Goal: Information Seeking & Learning: Learn about a topic

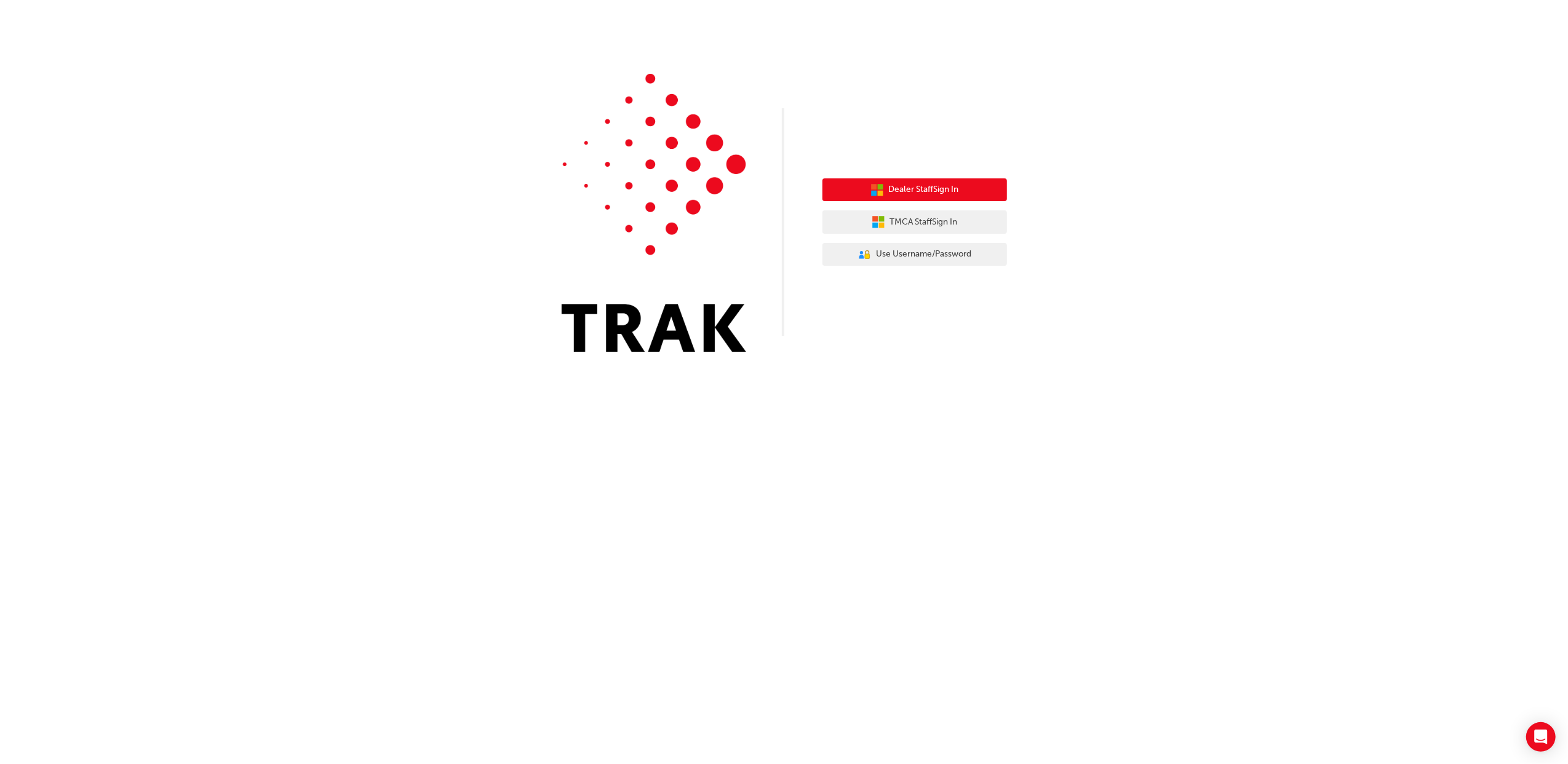
click at [908, 189] on span "Dealer Staff Sign In" at bounding box center [924, 189] width 70 height 14
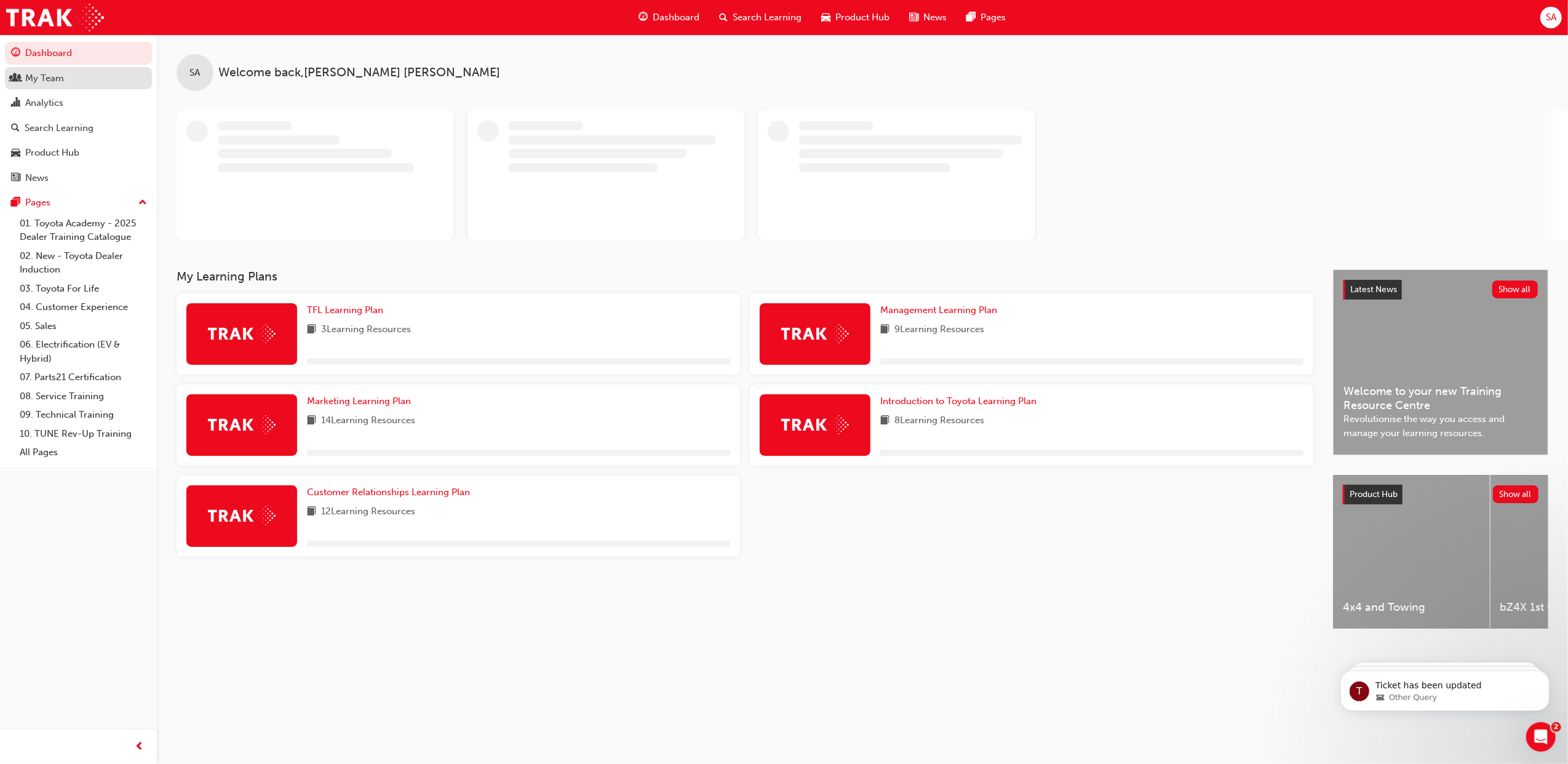
click at [46, 79] on div "My Team" at bounding box center [45, 78] width 39 height 14
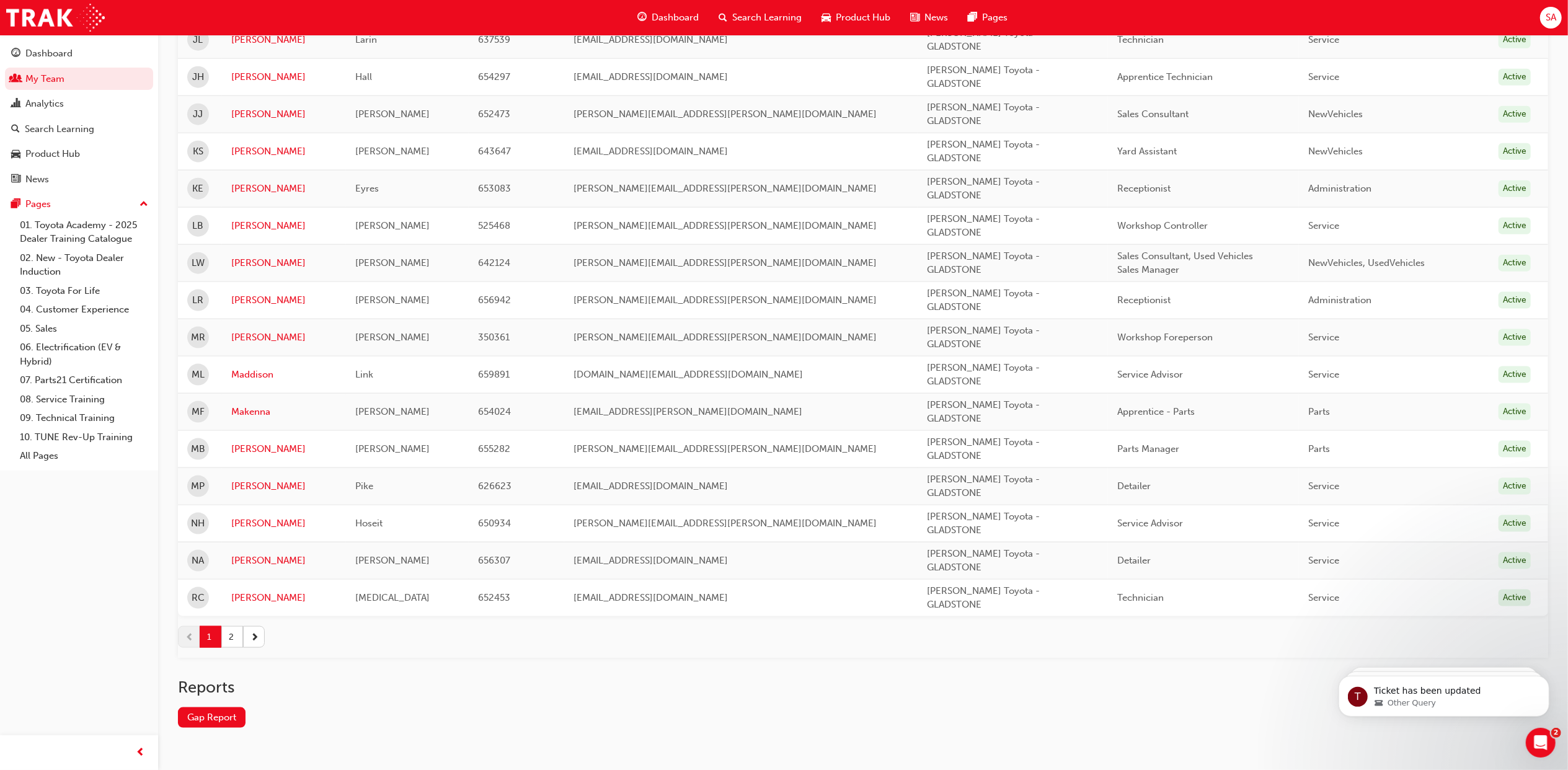
scroll to position [1488, 0]
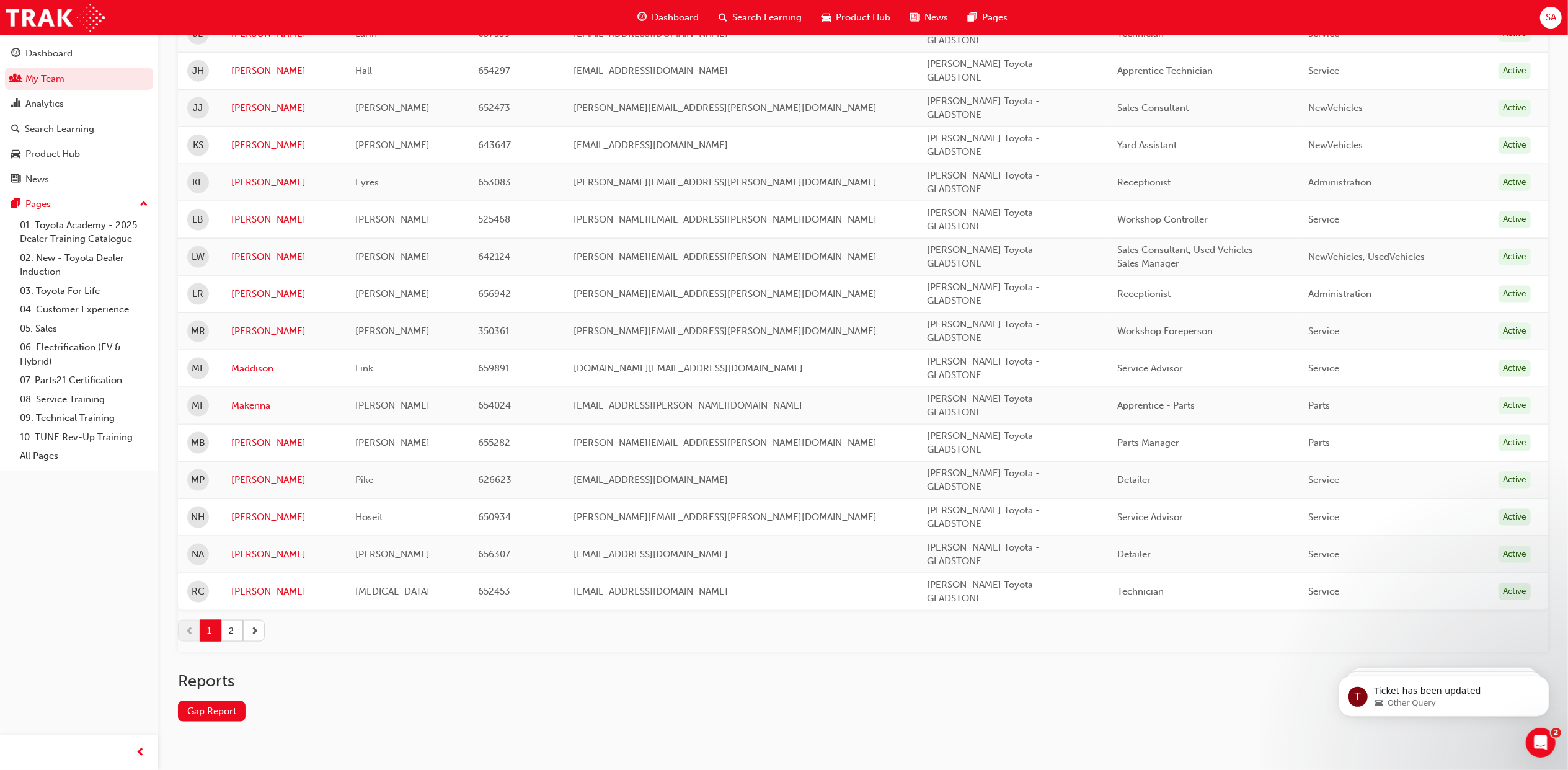
click at [253, 637] on span "next-icon" at bounding box center [254, 631] width 9 height 13
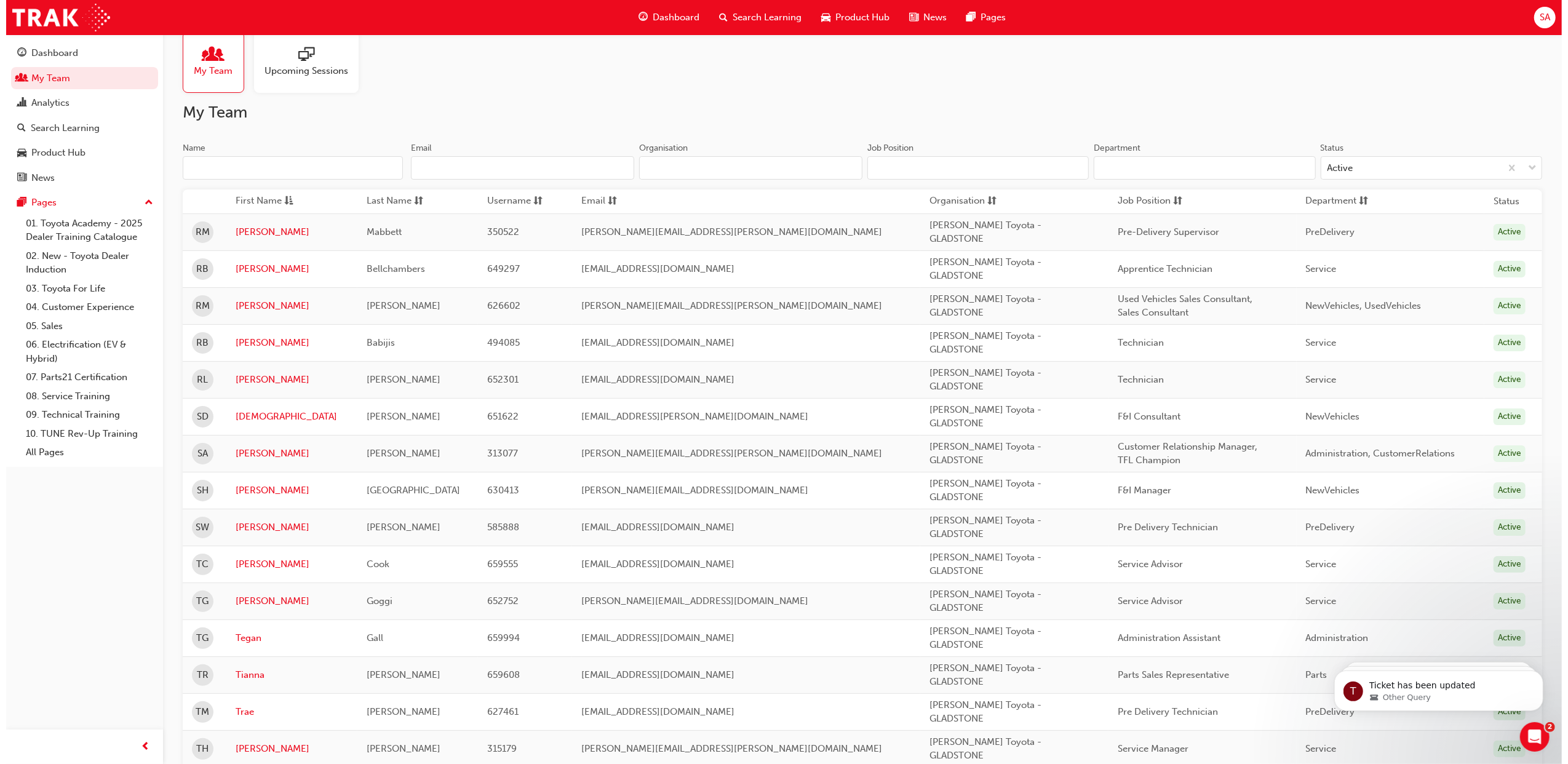
scroll to position [0, 0]
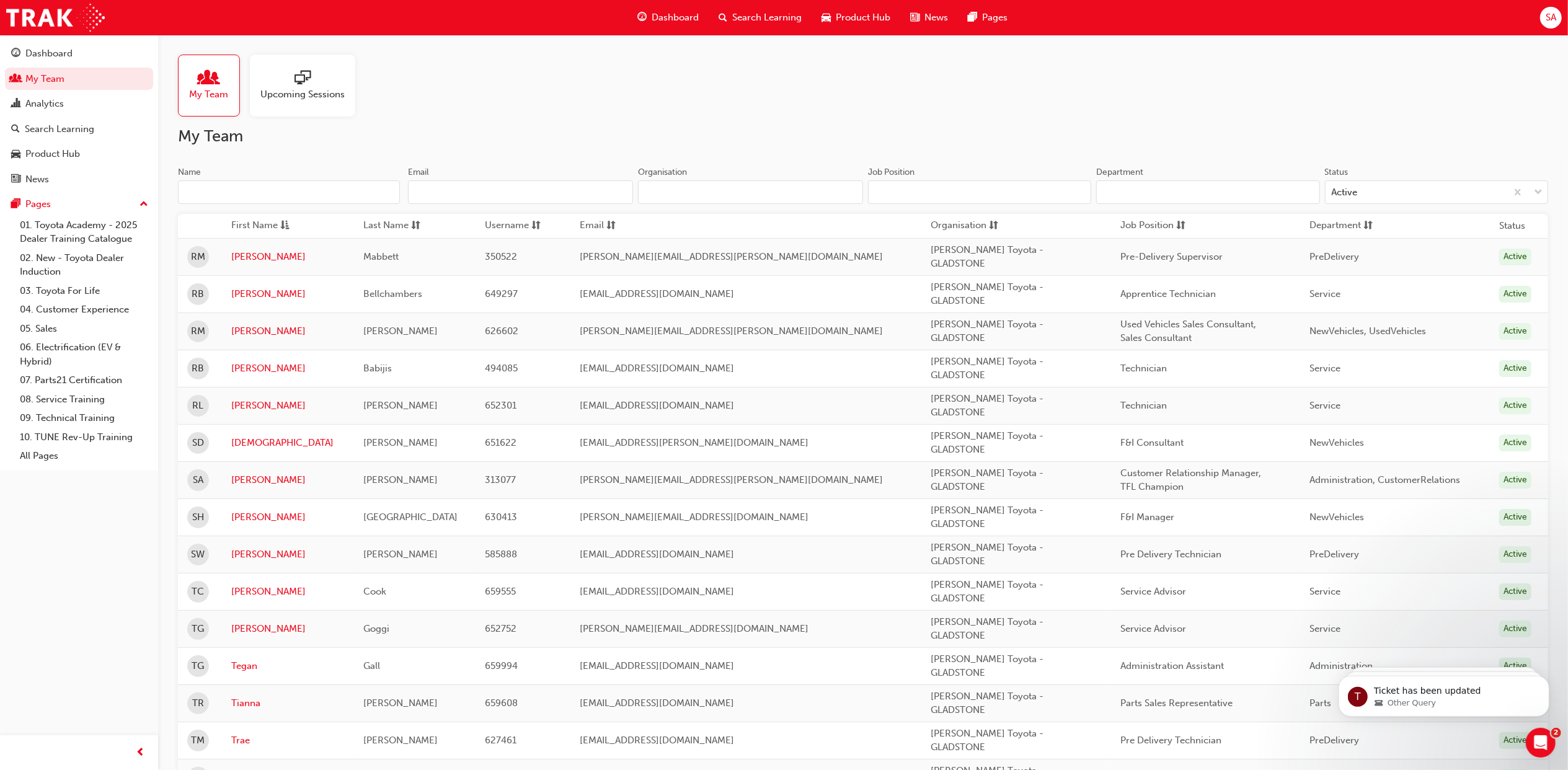
click at [748, 18] on span "Search Learning" at bounding box center [767, 18] width 70 height 14
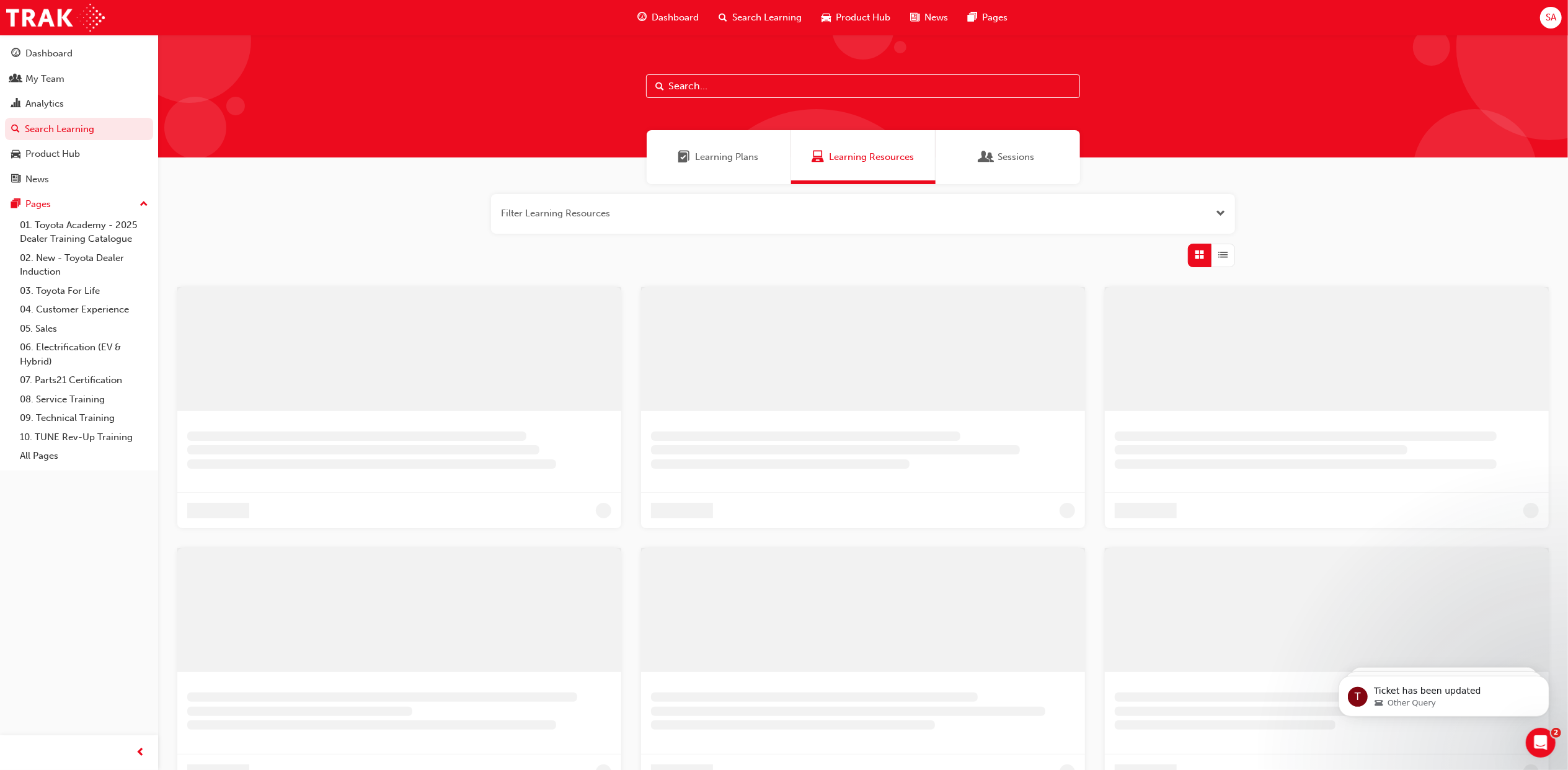
click at [723, 83] on input "text" at bounding box center [863, 86] width 434 height 24
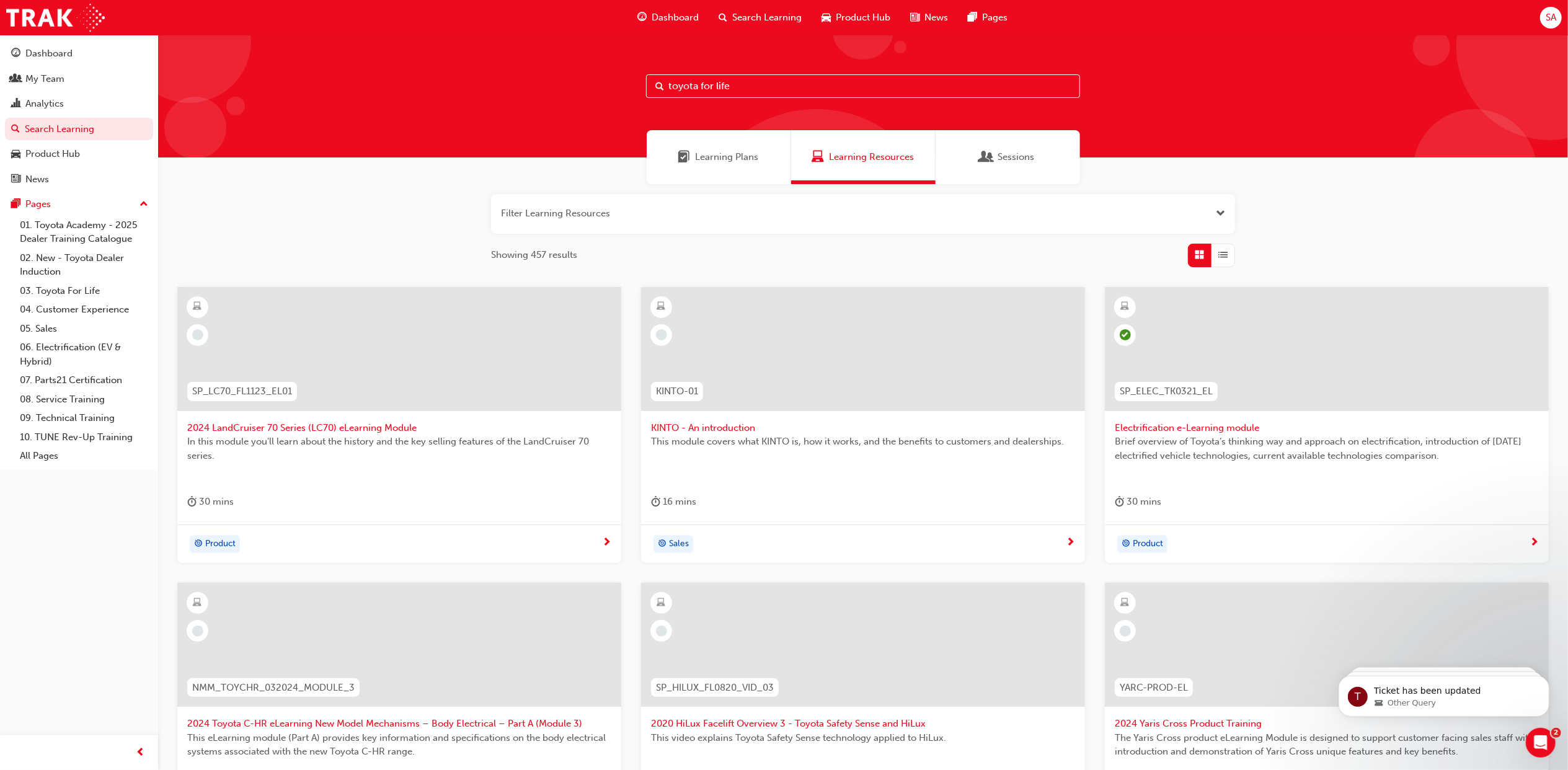
type input "toyota for life"
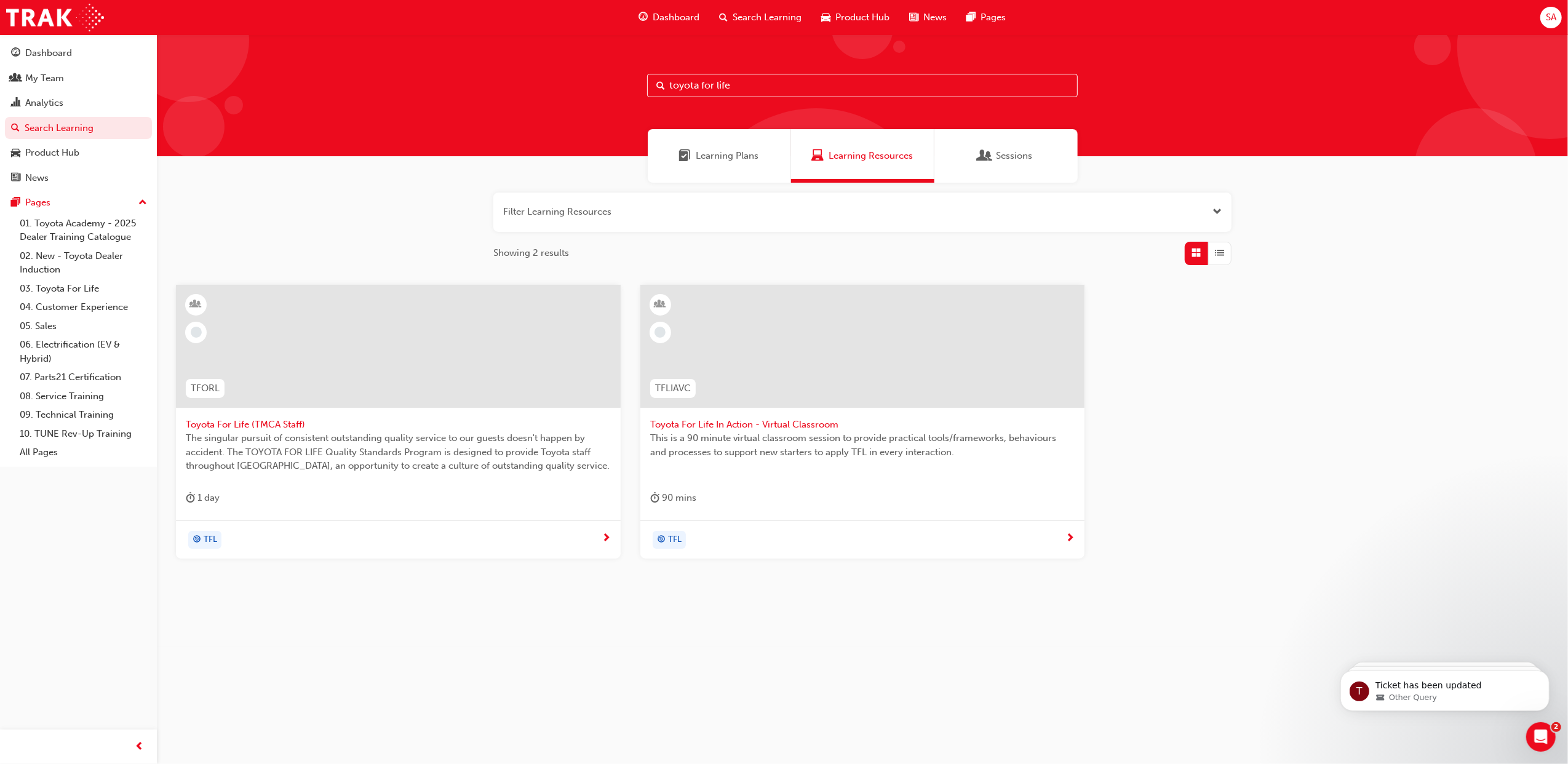
click at [768, 438] on span "This is a 90 minute virtual classroom session to provide practical tools/framew…" at bounding box center [862, 444] width 425 height 28
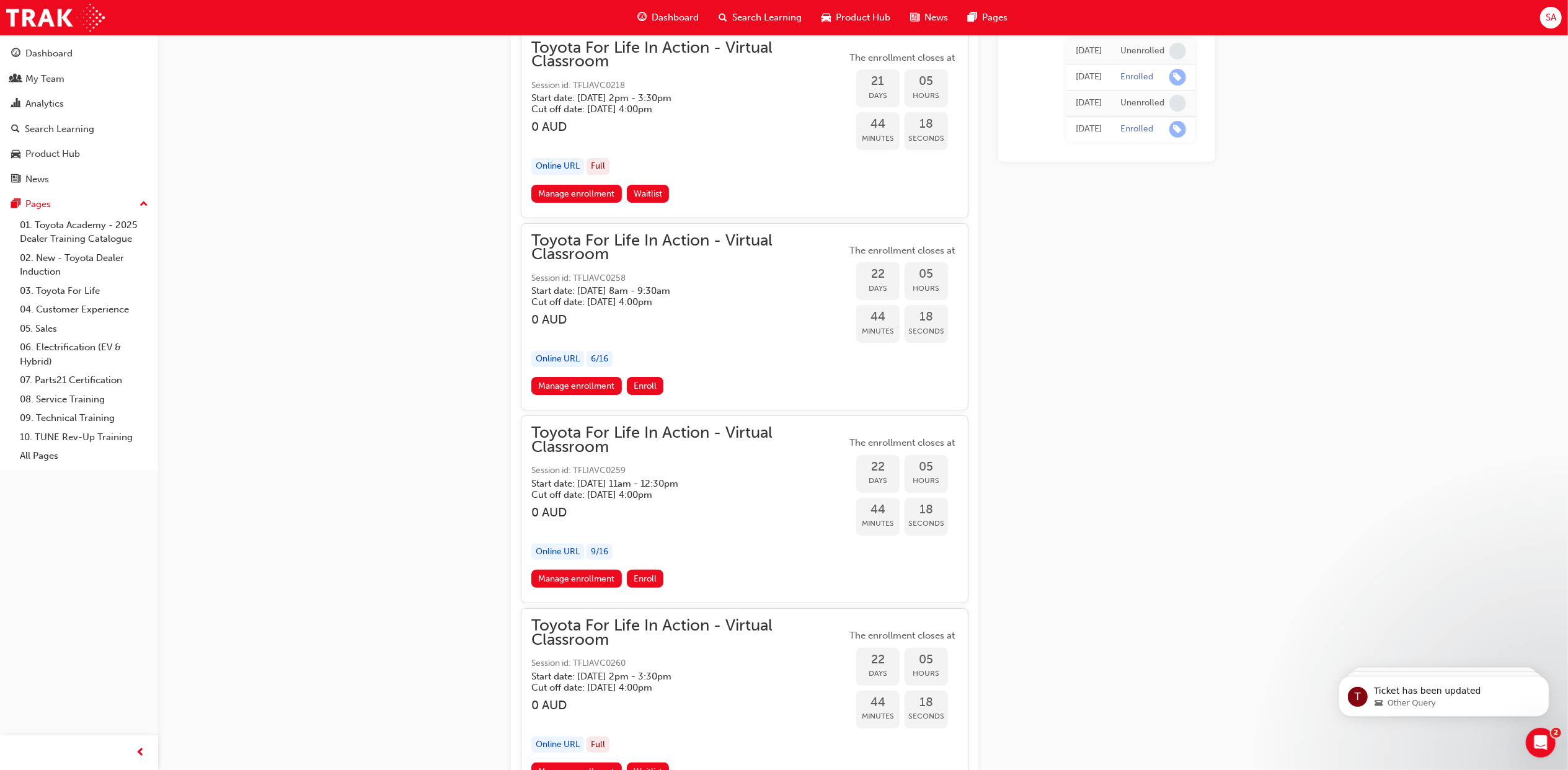
scroll to position [9469, 0]
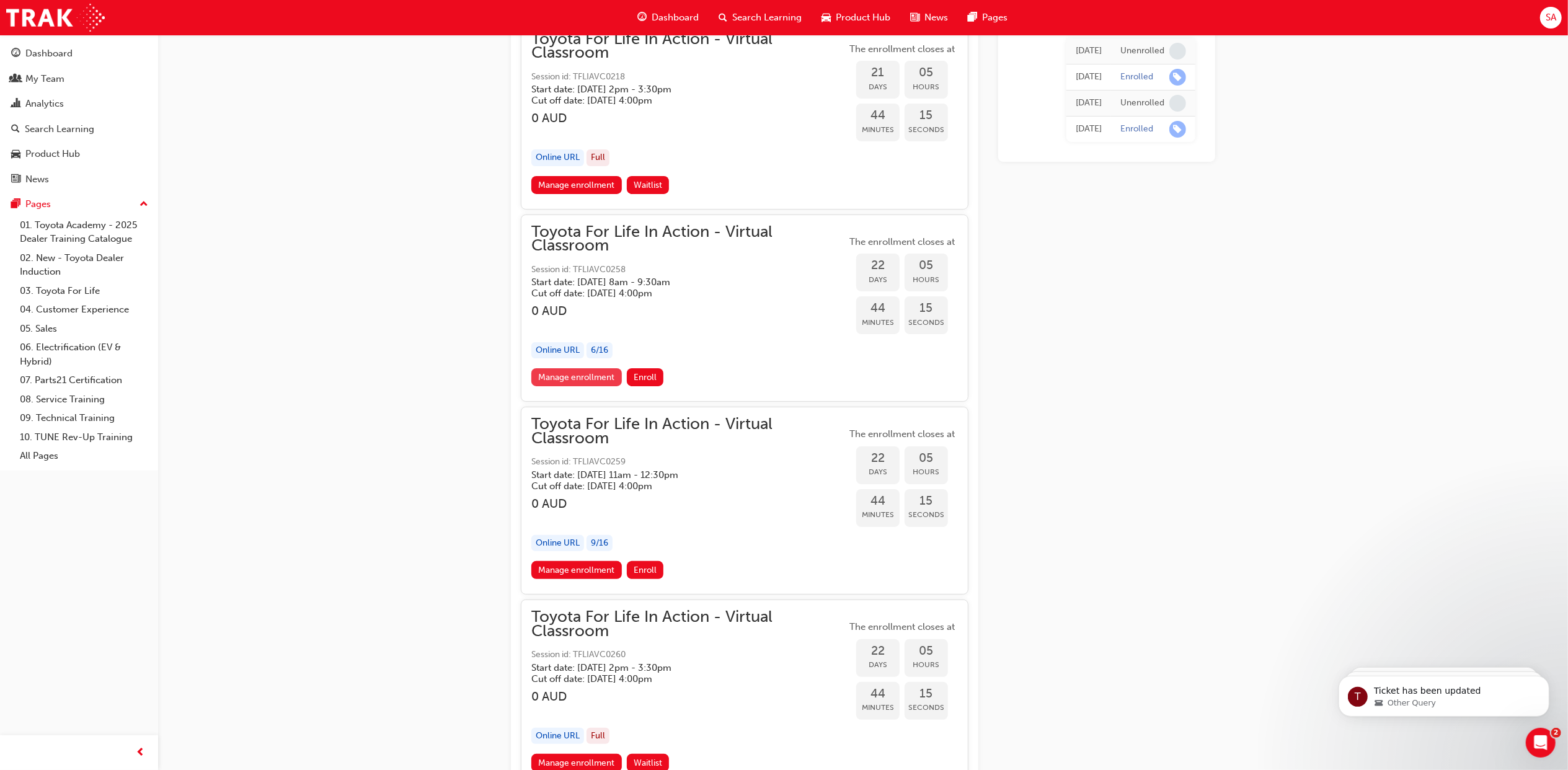
click at [587, 386] on link "Manage enrollment" at bounding box center [577, 377] width 91 height 18
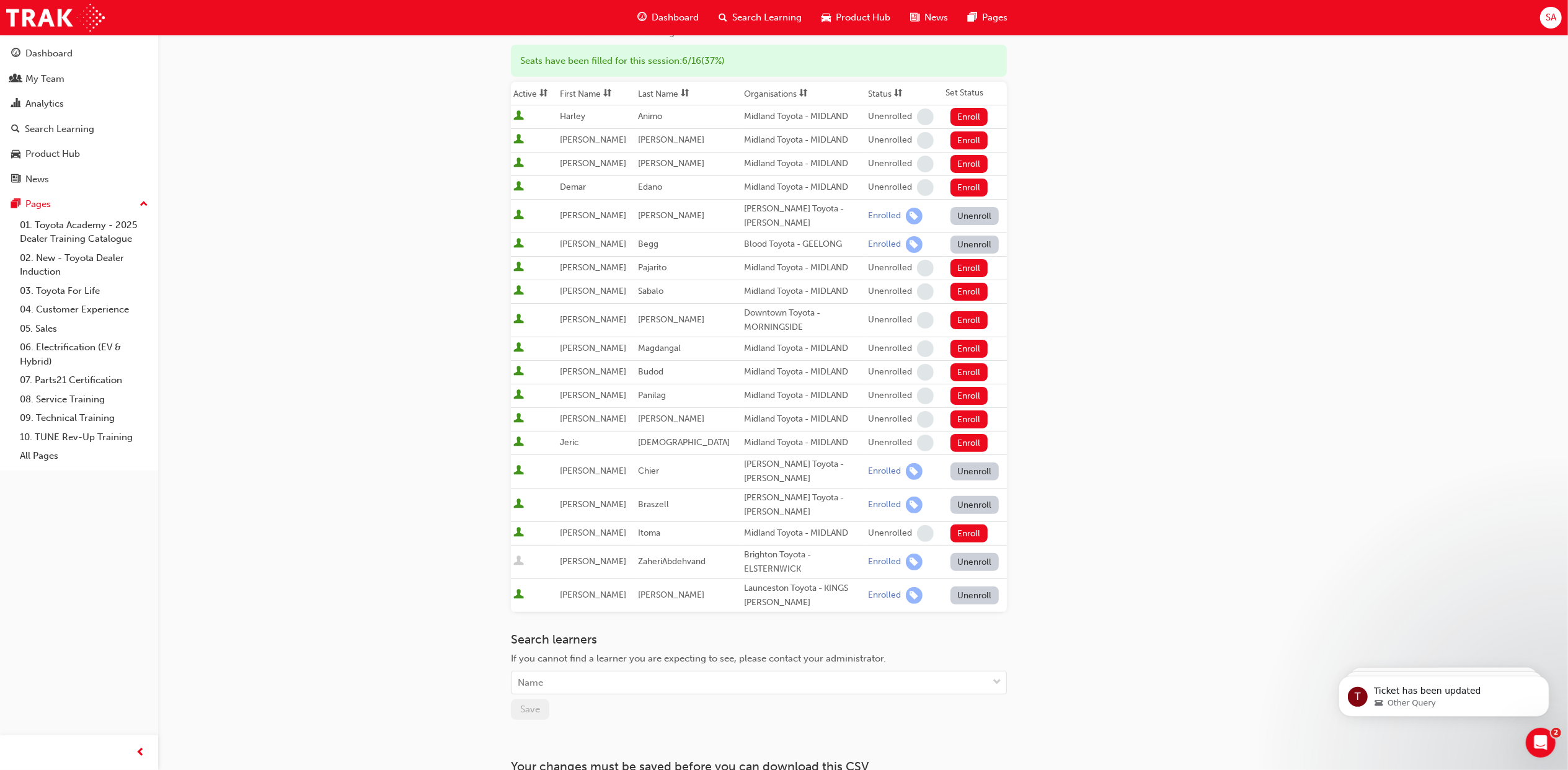
scroll to position [165, 0]
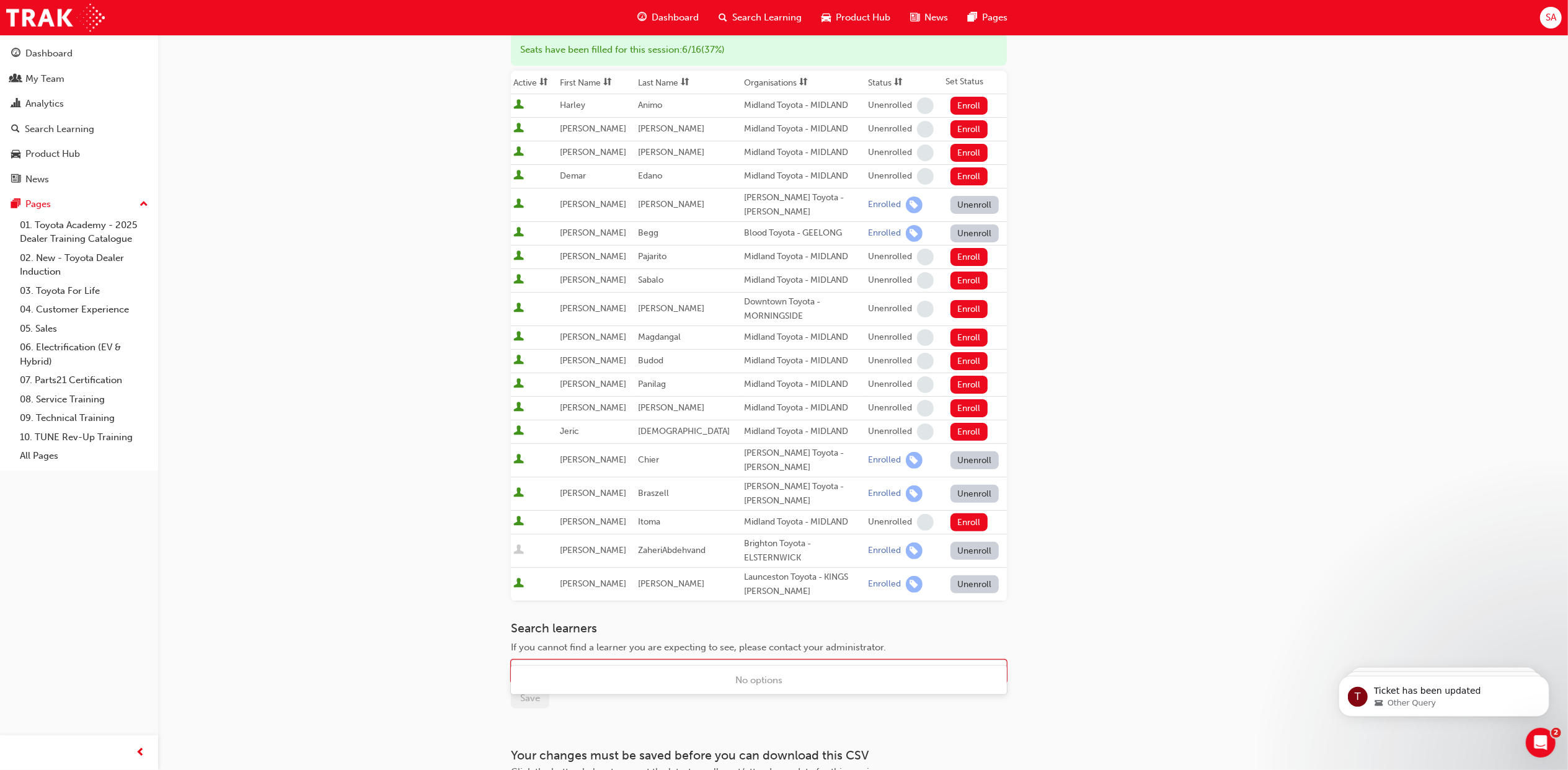
click at [549, 661] on div "Name" at bounding box center [750, 672] width 476 height 22
type input "c"
type input "d"
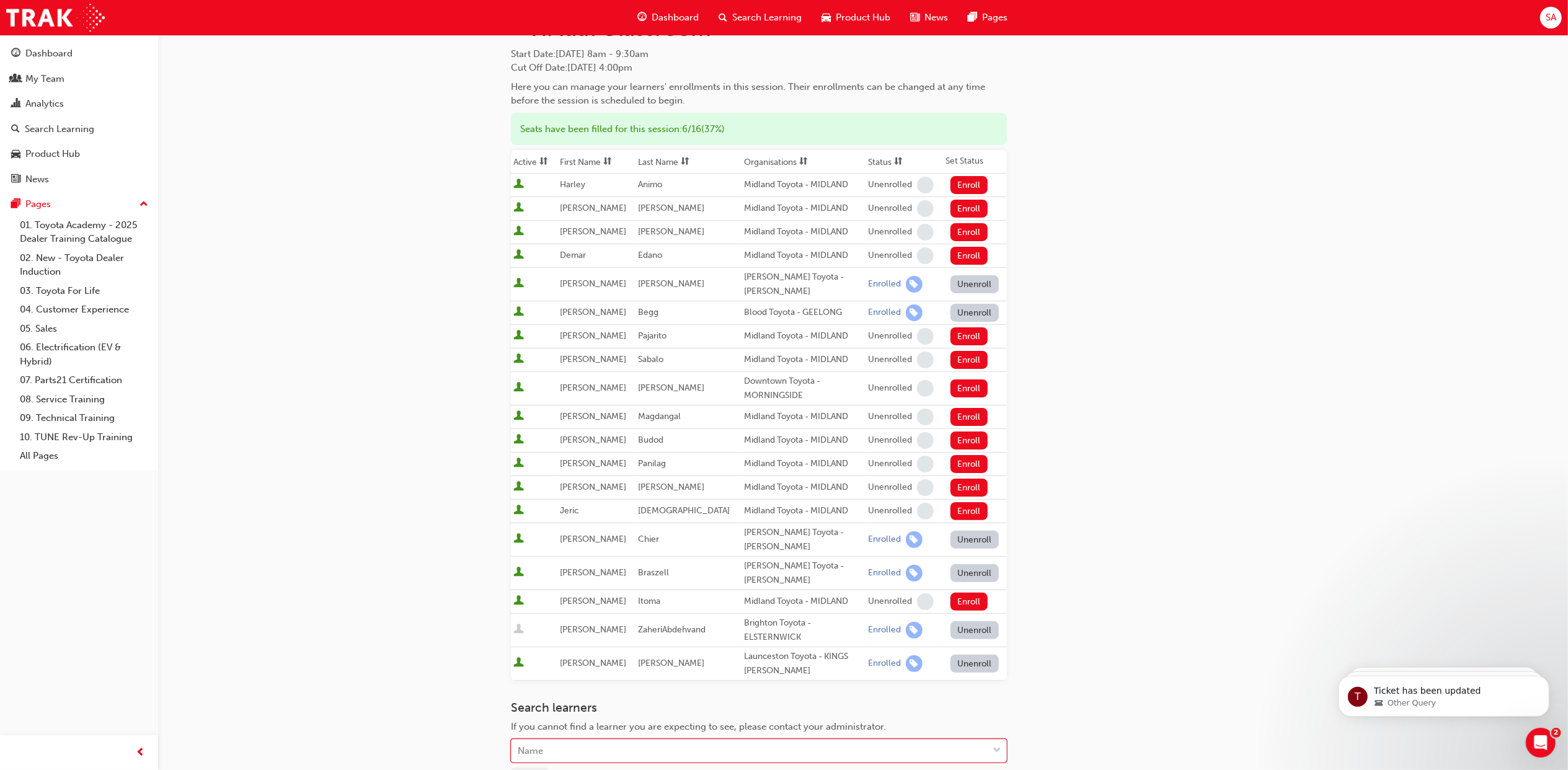
scroll to position [0, 0]
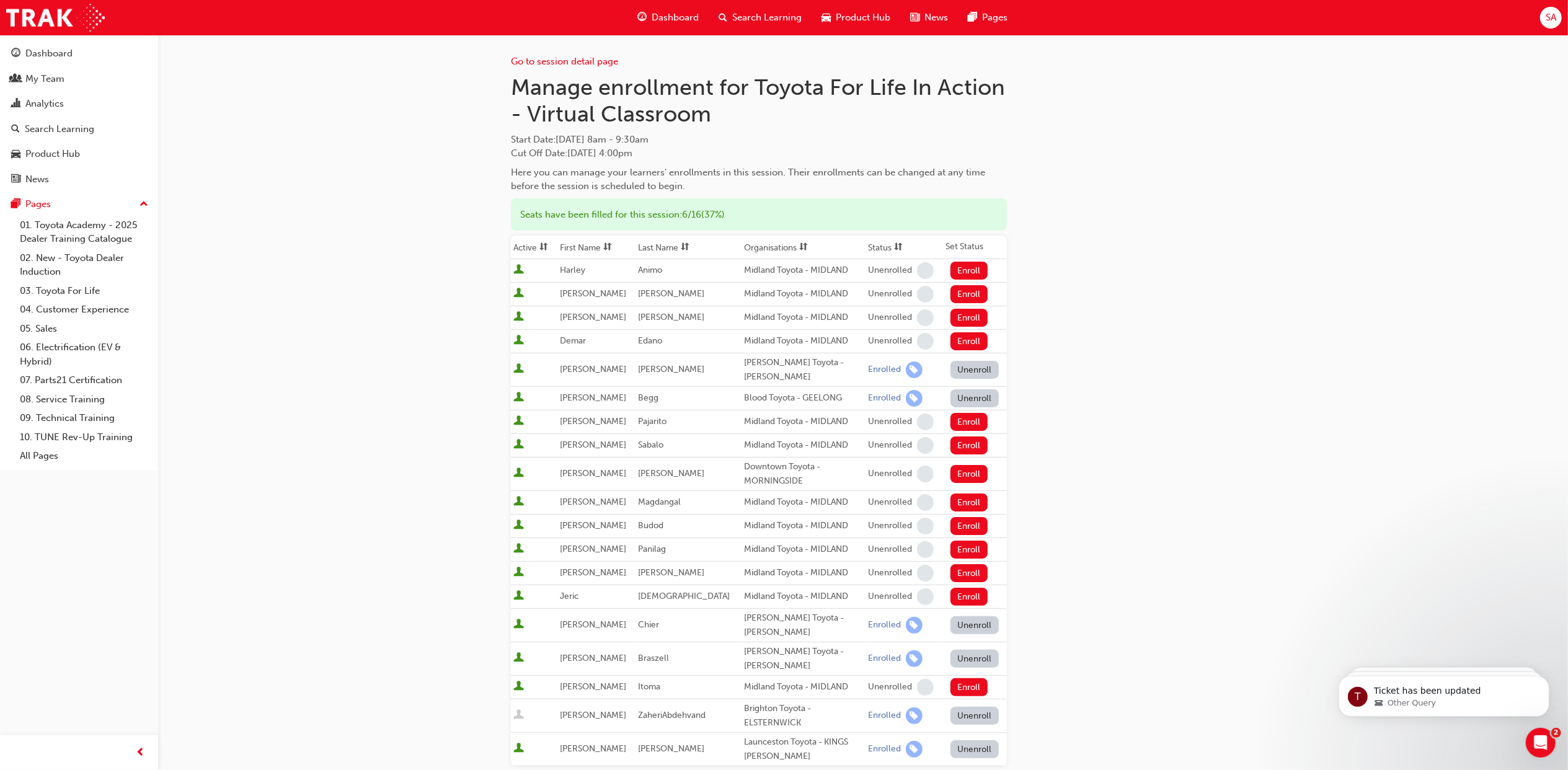
click at [782, 16] on span "Search Learning" at bounding box center [767, 18] width 70 height 14
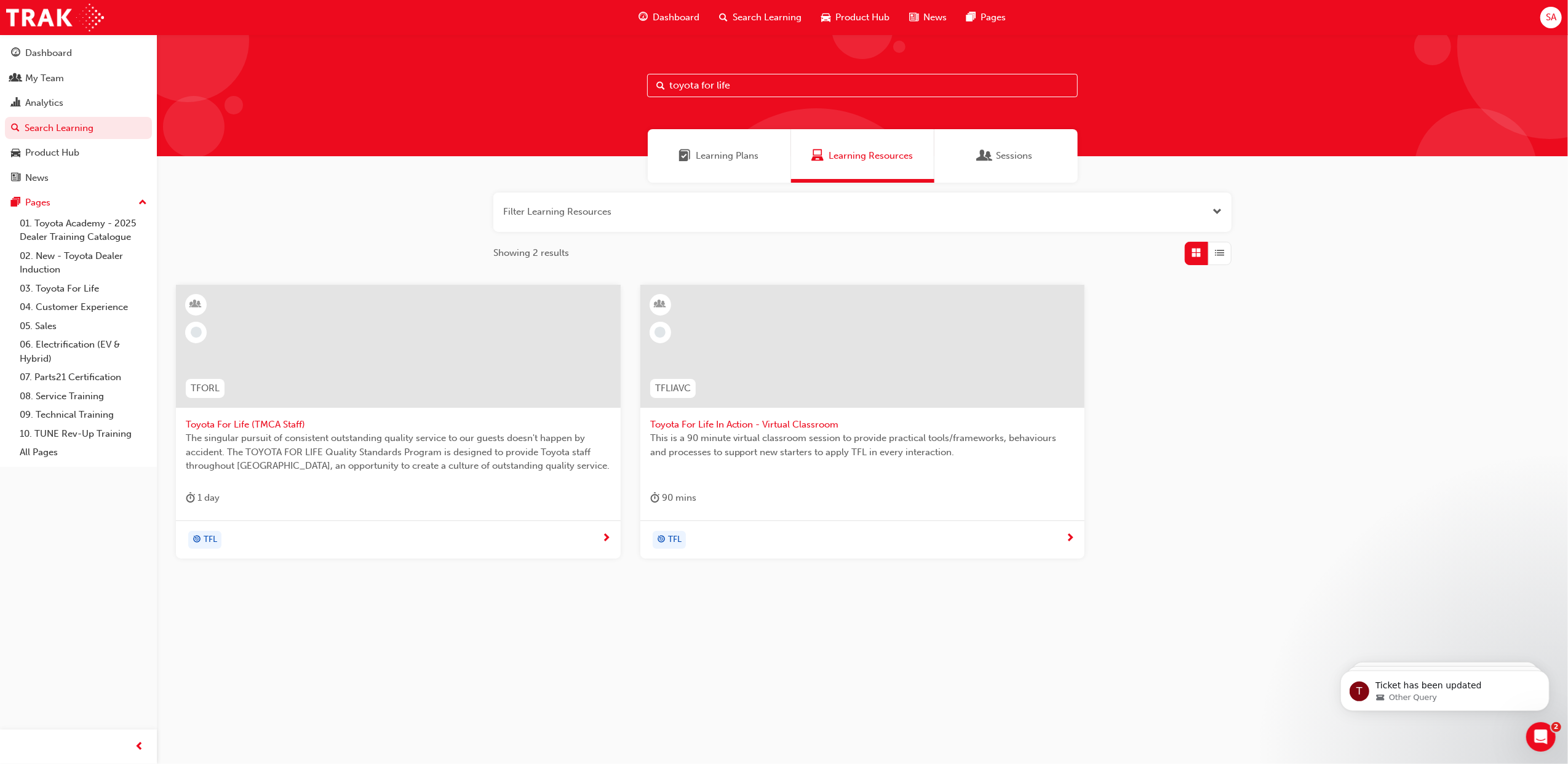
click at [741, 81] on input "toyota for life" at bounding box center [862, 85] width 430 height 23
type input "t"
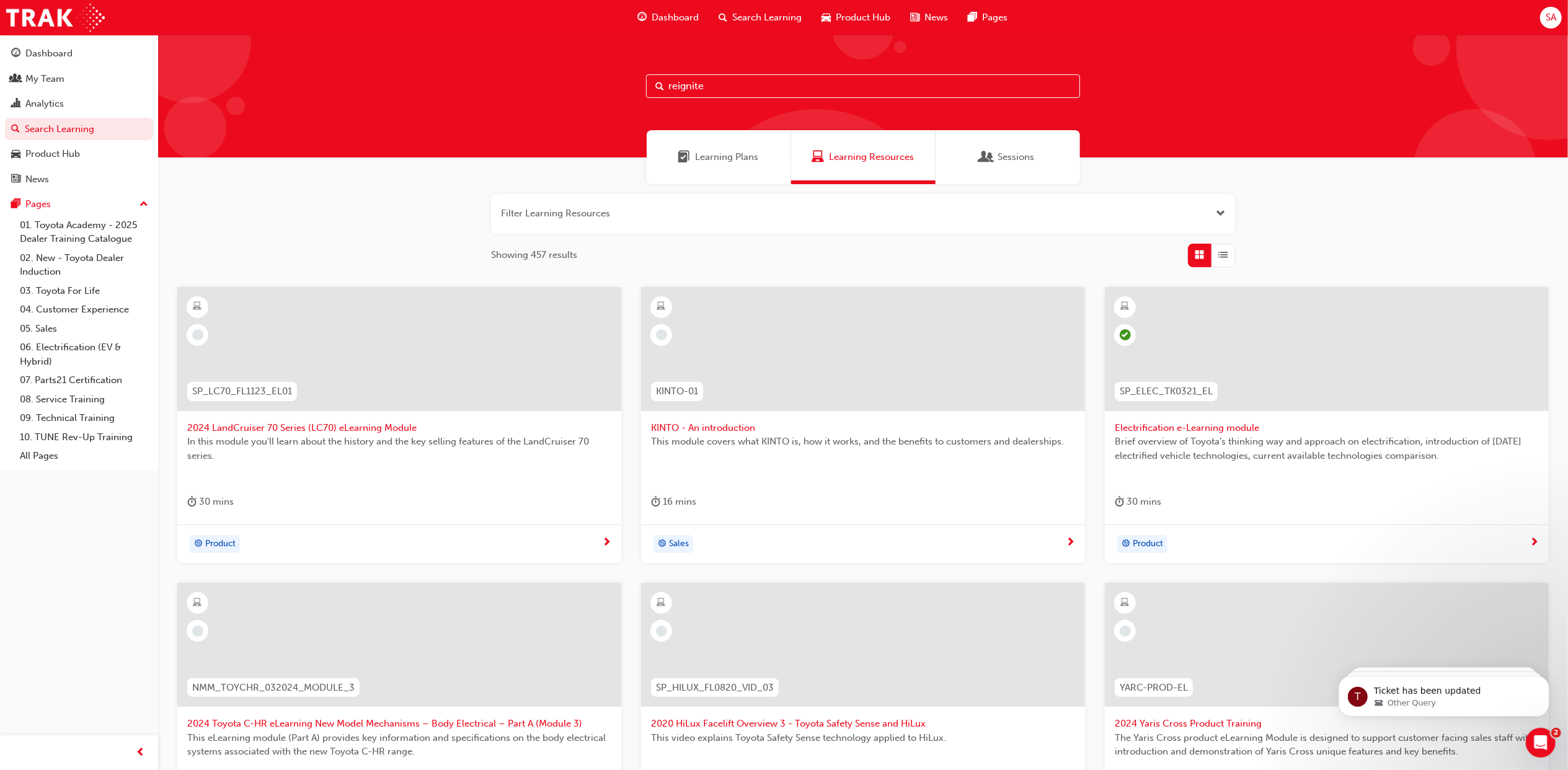
type input "reignite"
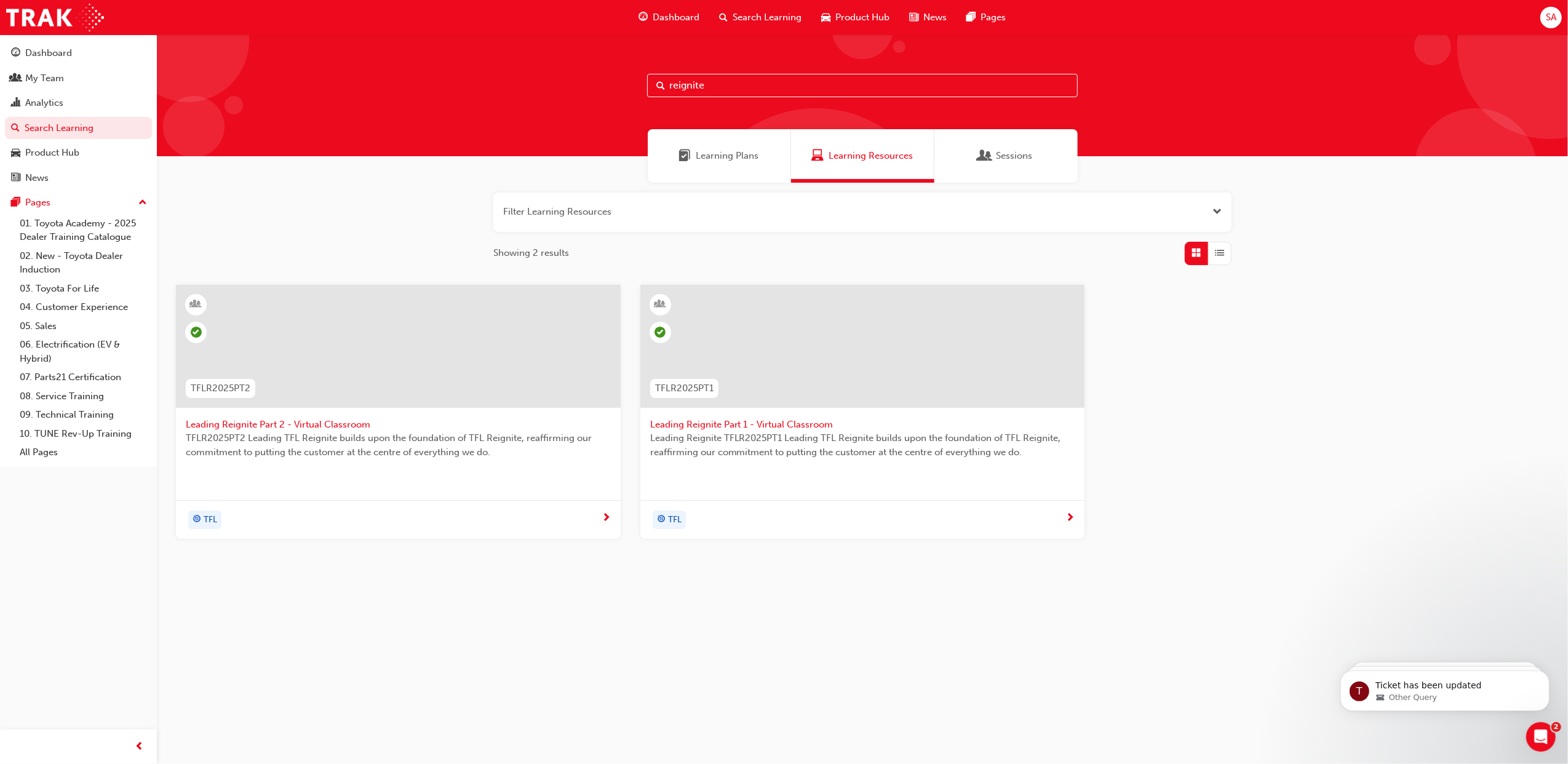
click at [363, 453] on span "TFLR2025PT2 Leading TFL Reignite builds upon the foundation of TFL Reignite, re…" at bounding box center [398, 444] width 425 height 28
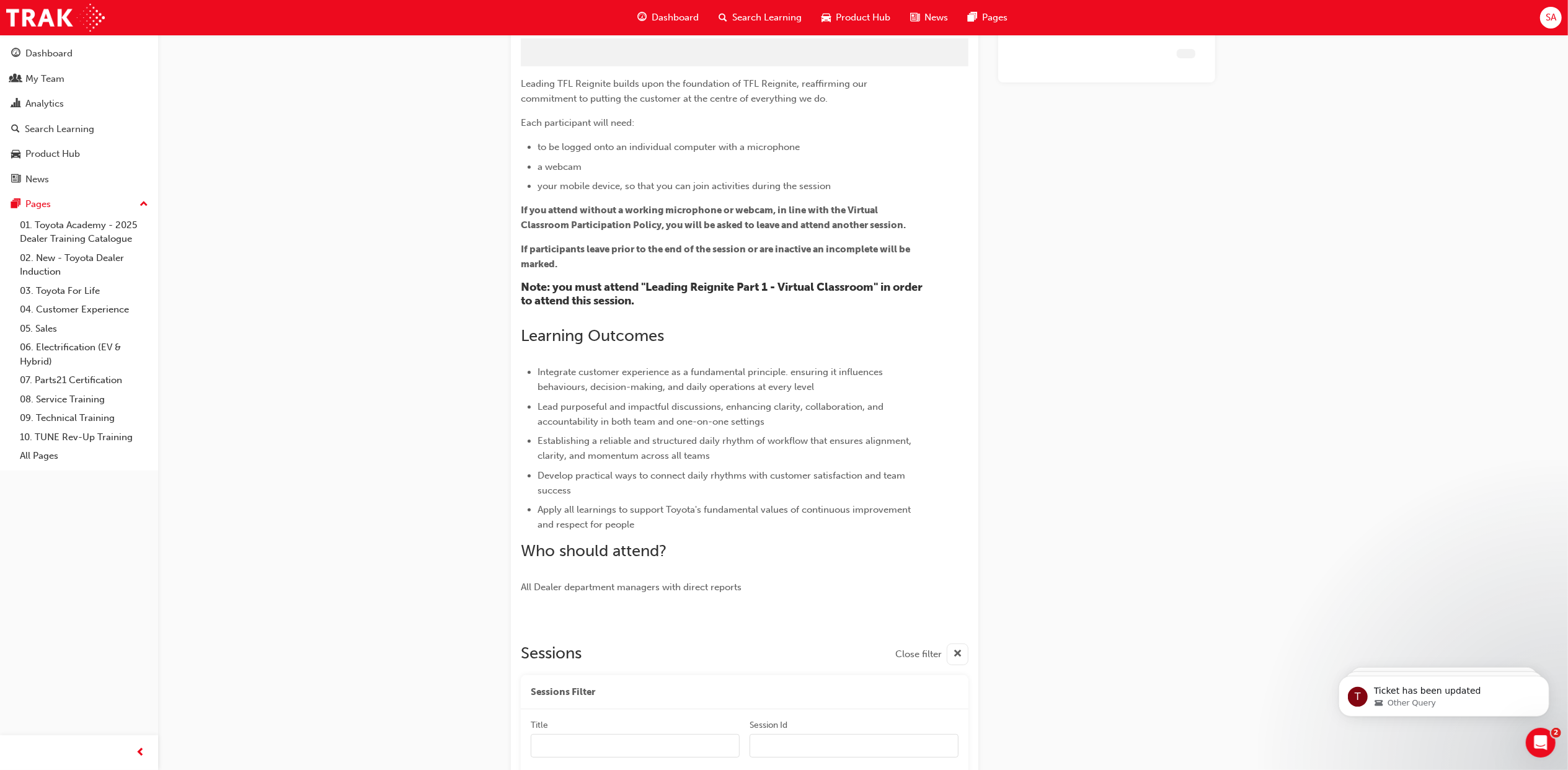
scroll to position [232, 0]
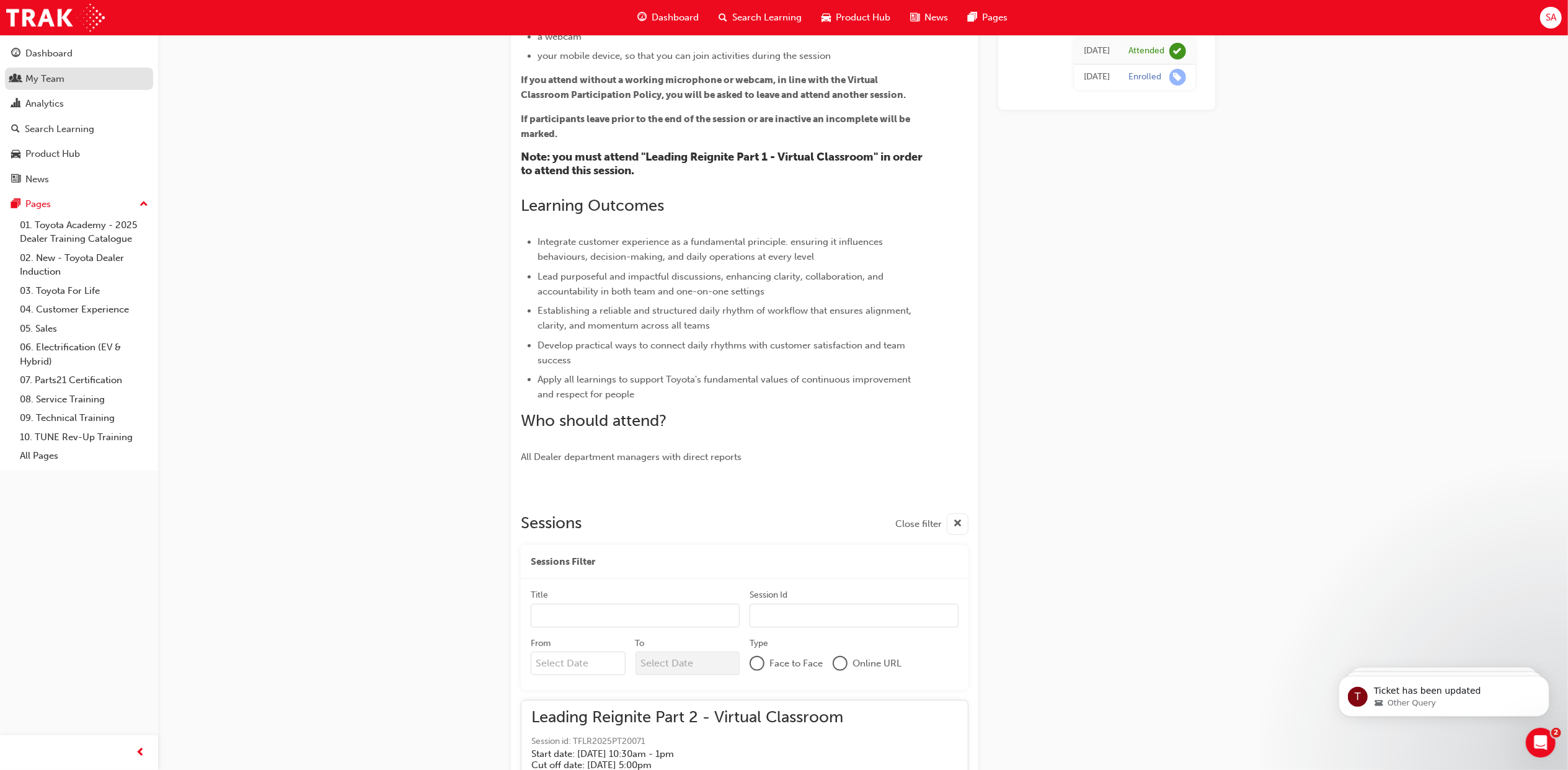
click at [57, 82] on div "My Team" at bounding box center [45, 78] width 39 height 14
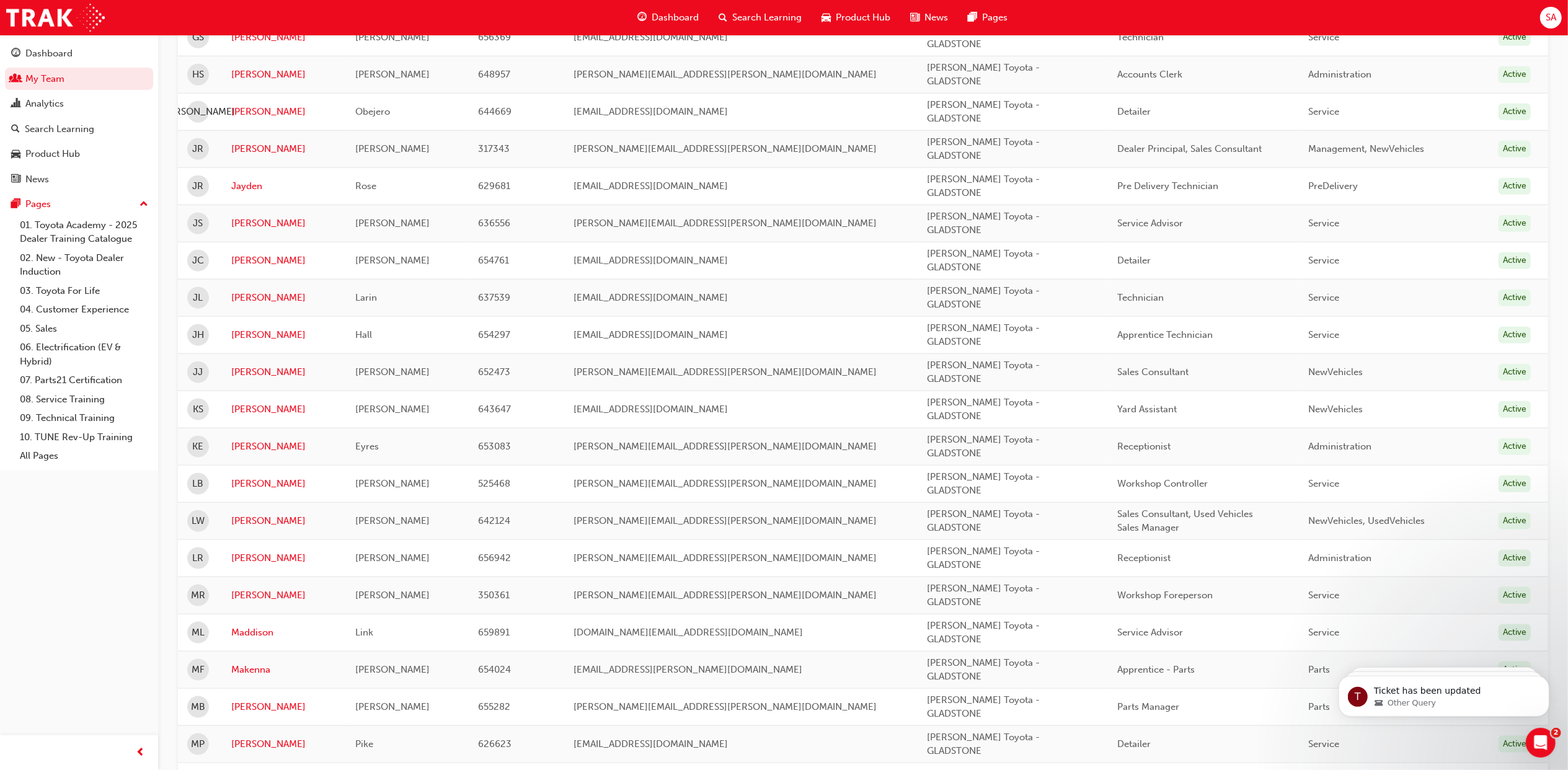
scroll to position [1520, 0]
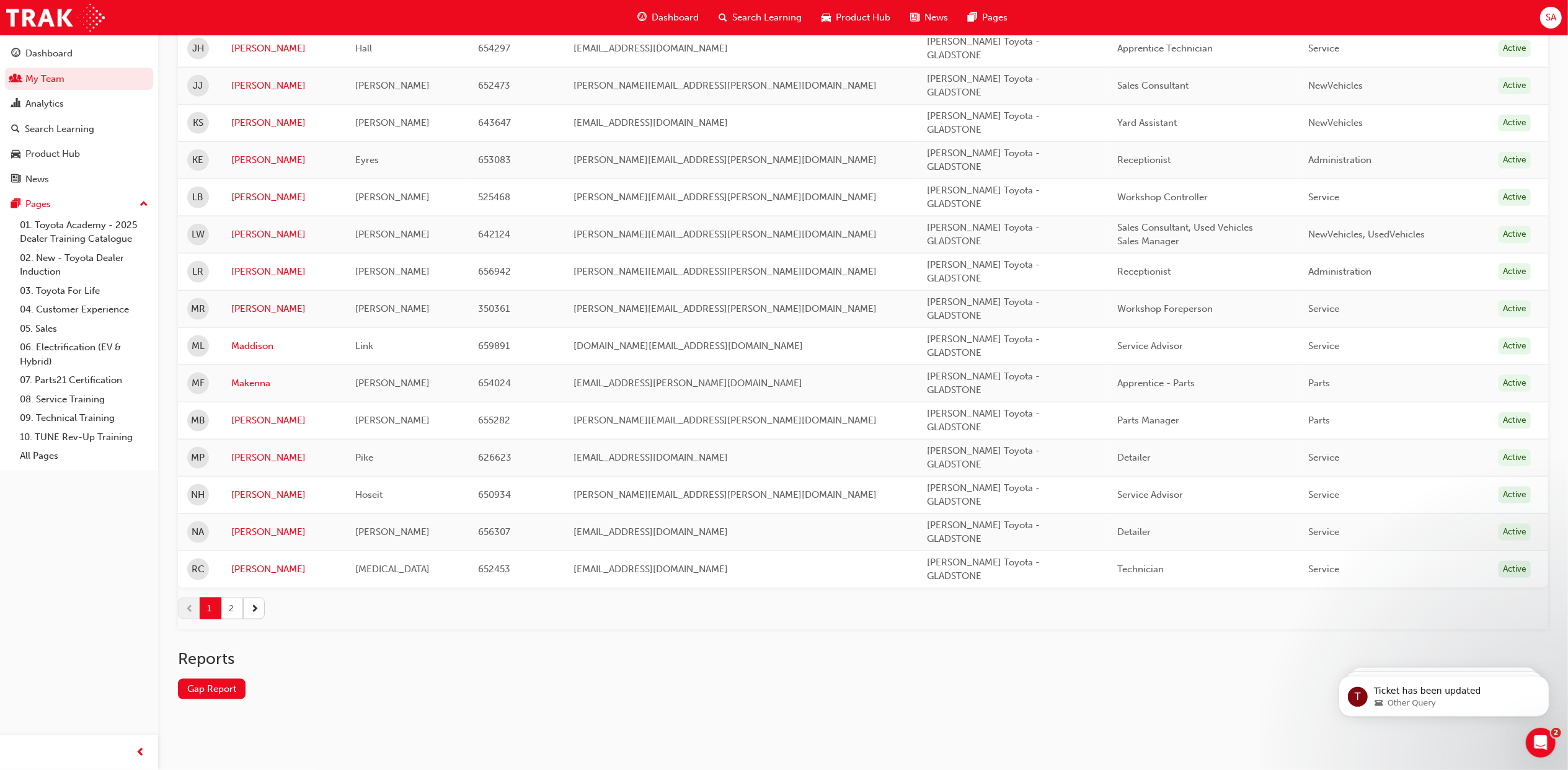
click at [231, 612] on button "2" at bounding box center [232, 608] width 22 height 22
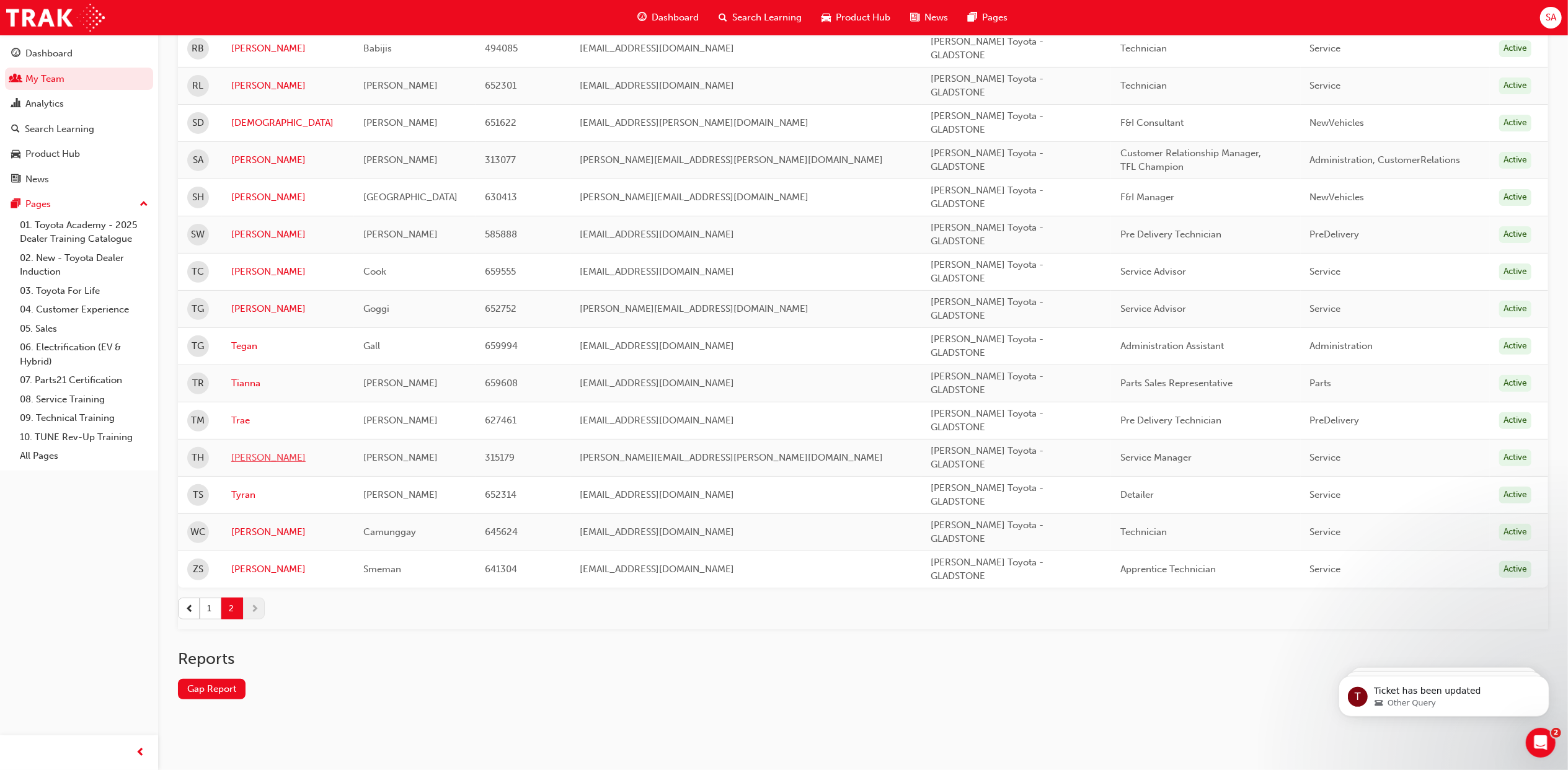
click at [241, 457] on link "Trevor" at bounding box center [288, 457] width 114 height 14
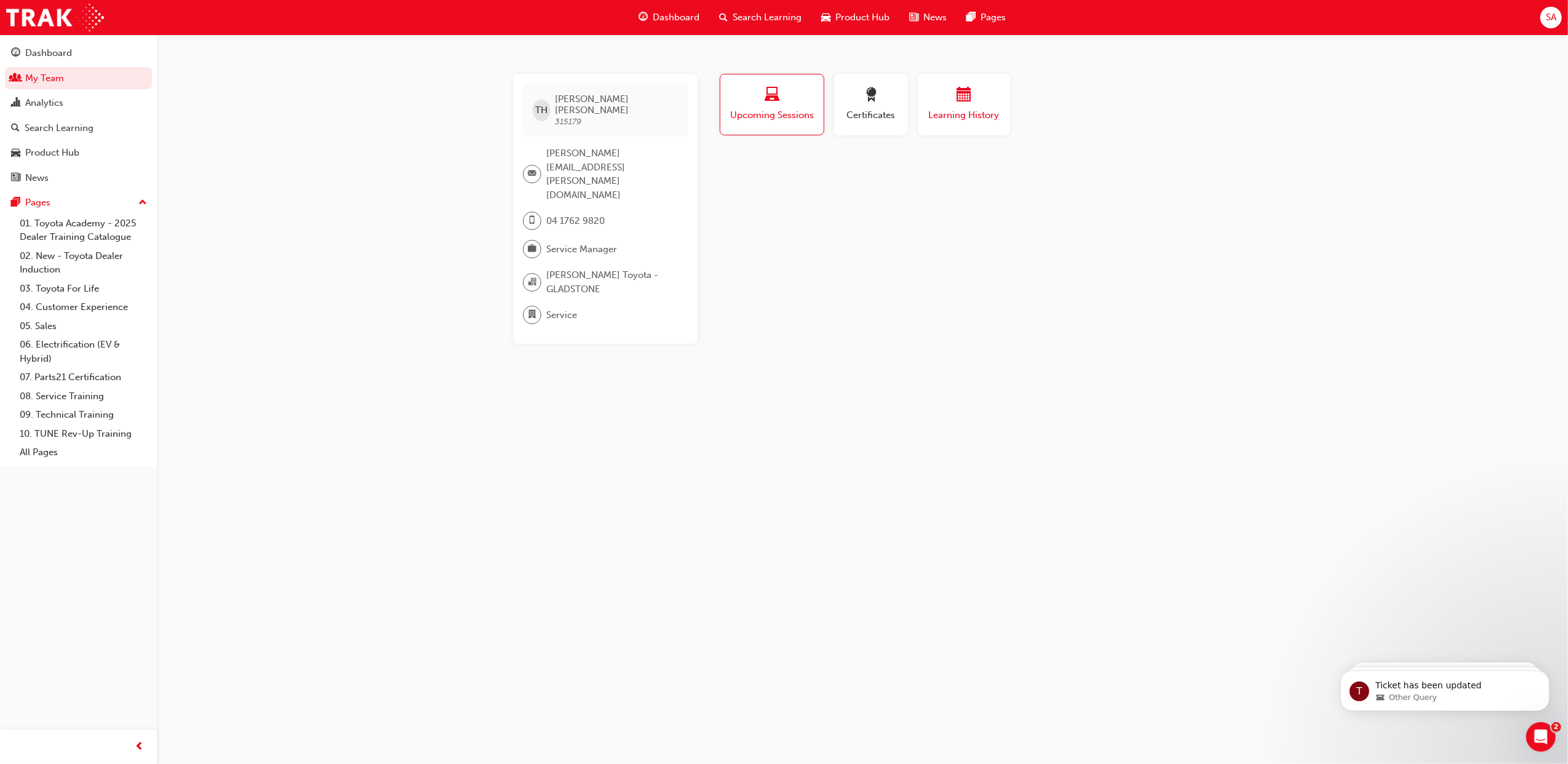
click at [966, 128] on button "Learning History" at bounding box center [964, 105] width 92 height 62
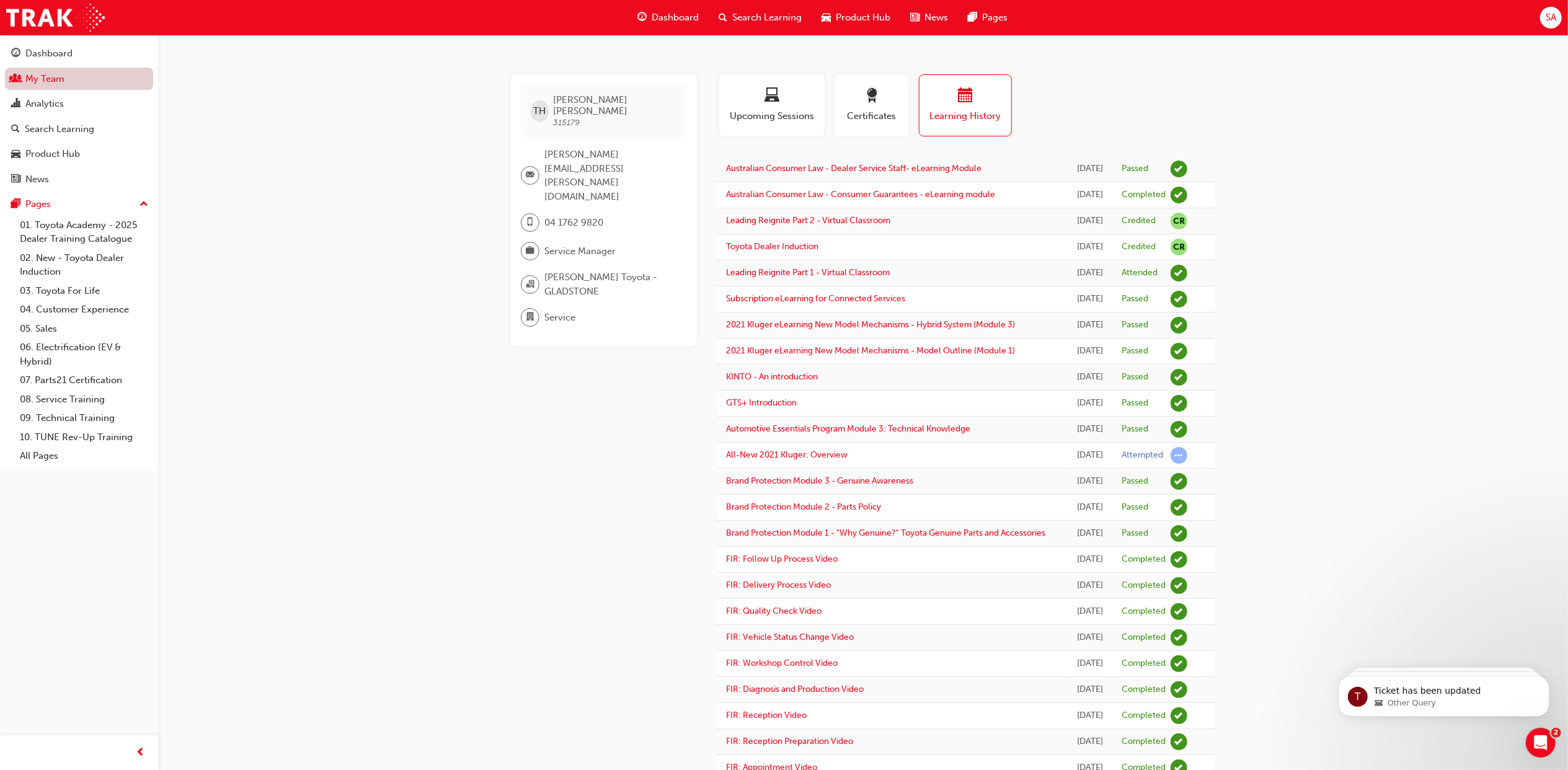
click at [66, 85] on link "My Team" at bounding box center [79, 79] width 148 height 23
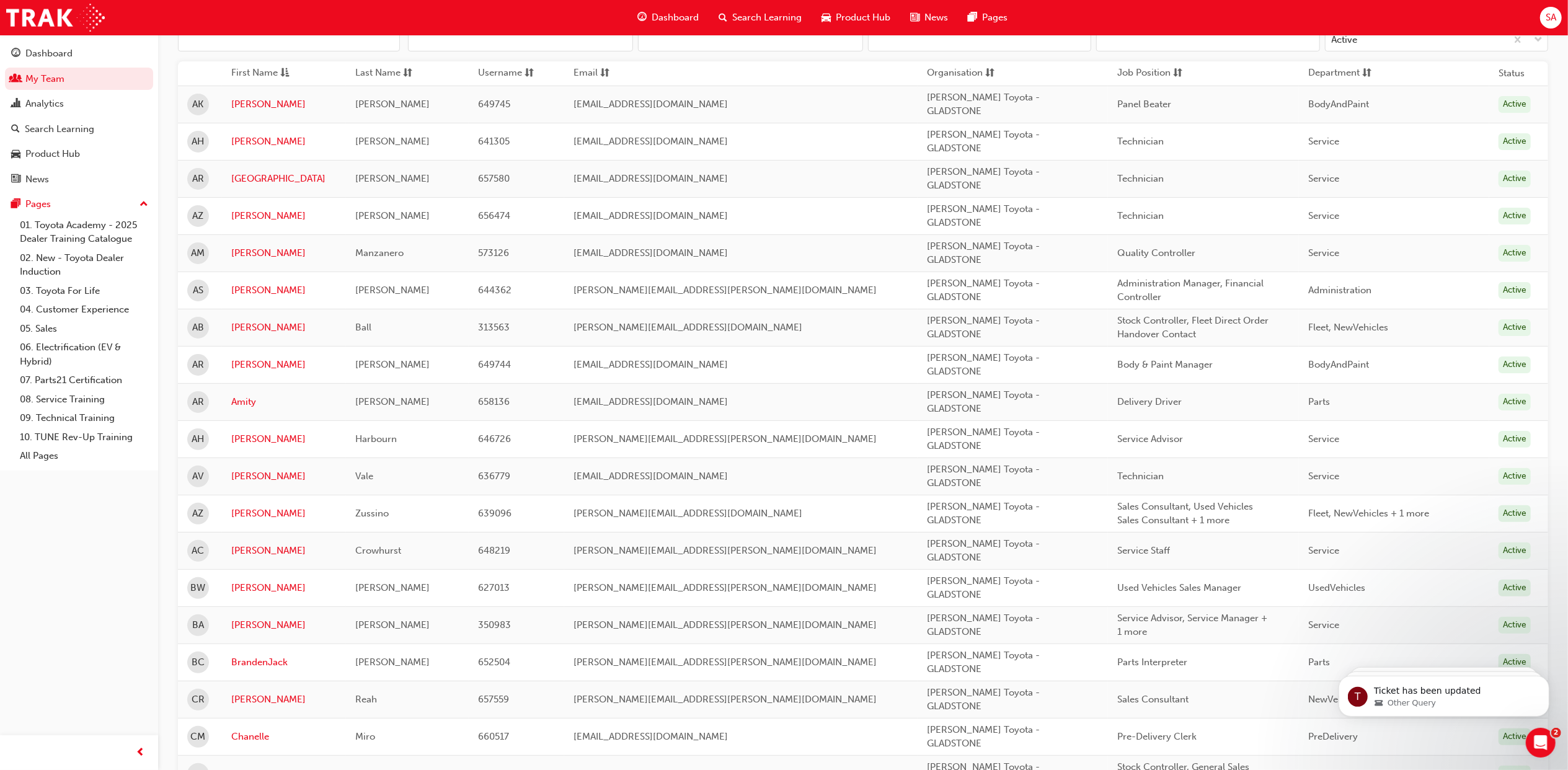
scroll to position [165, 0]
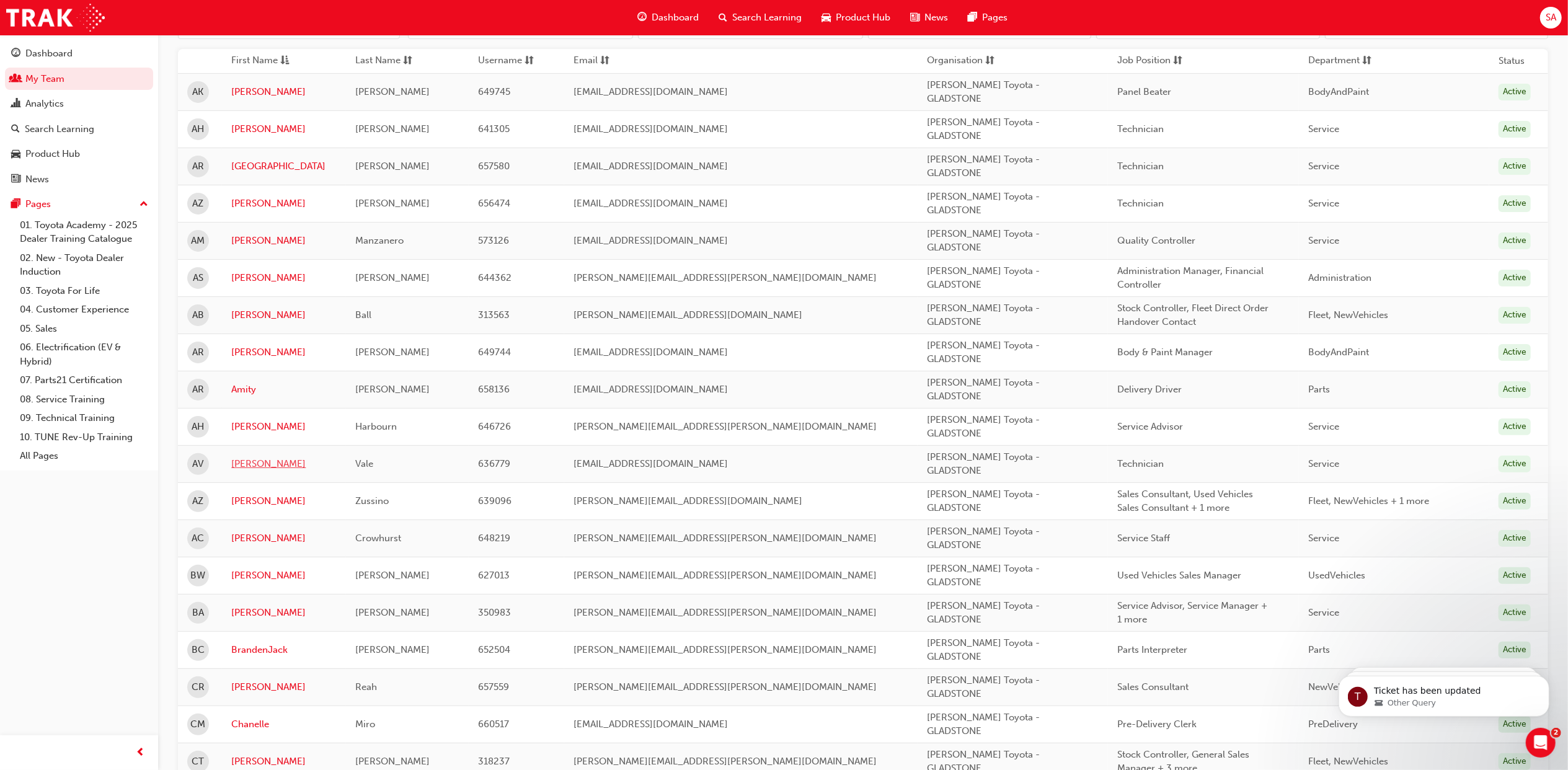
click at [263, 470] on link "Anthony" at bounding box center [284, 463] width 106 height 14
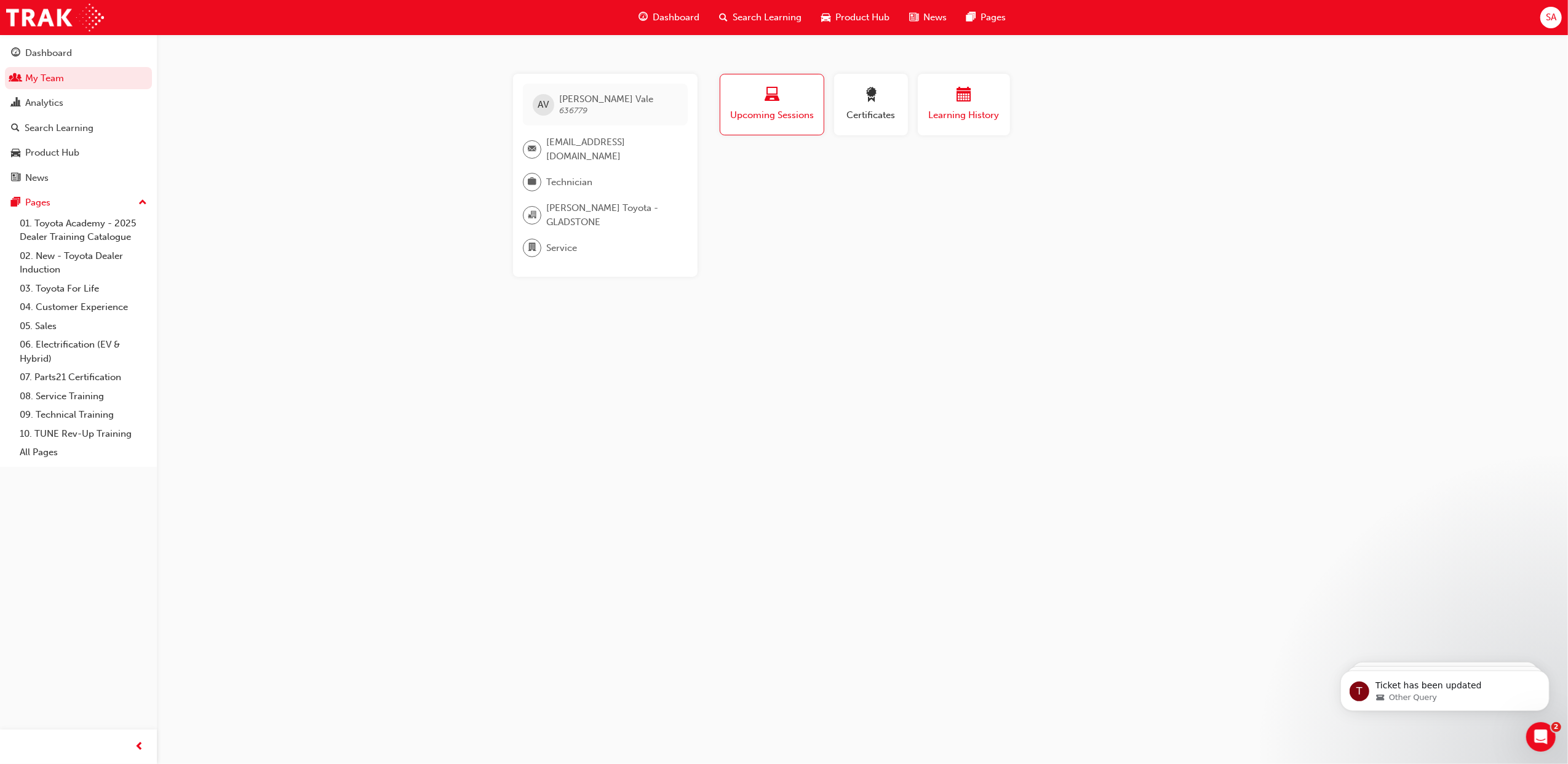
click at [1002, 121] on button "Learning History" at bounding box center [964, 105] width 92 height 62
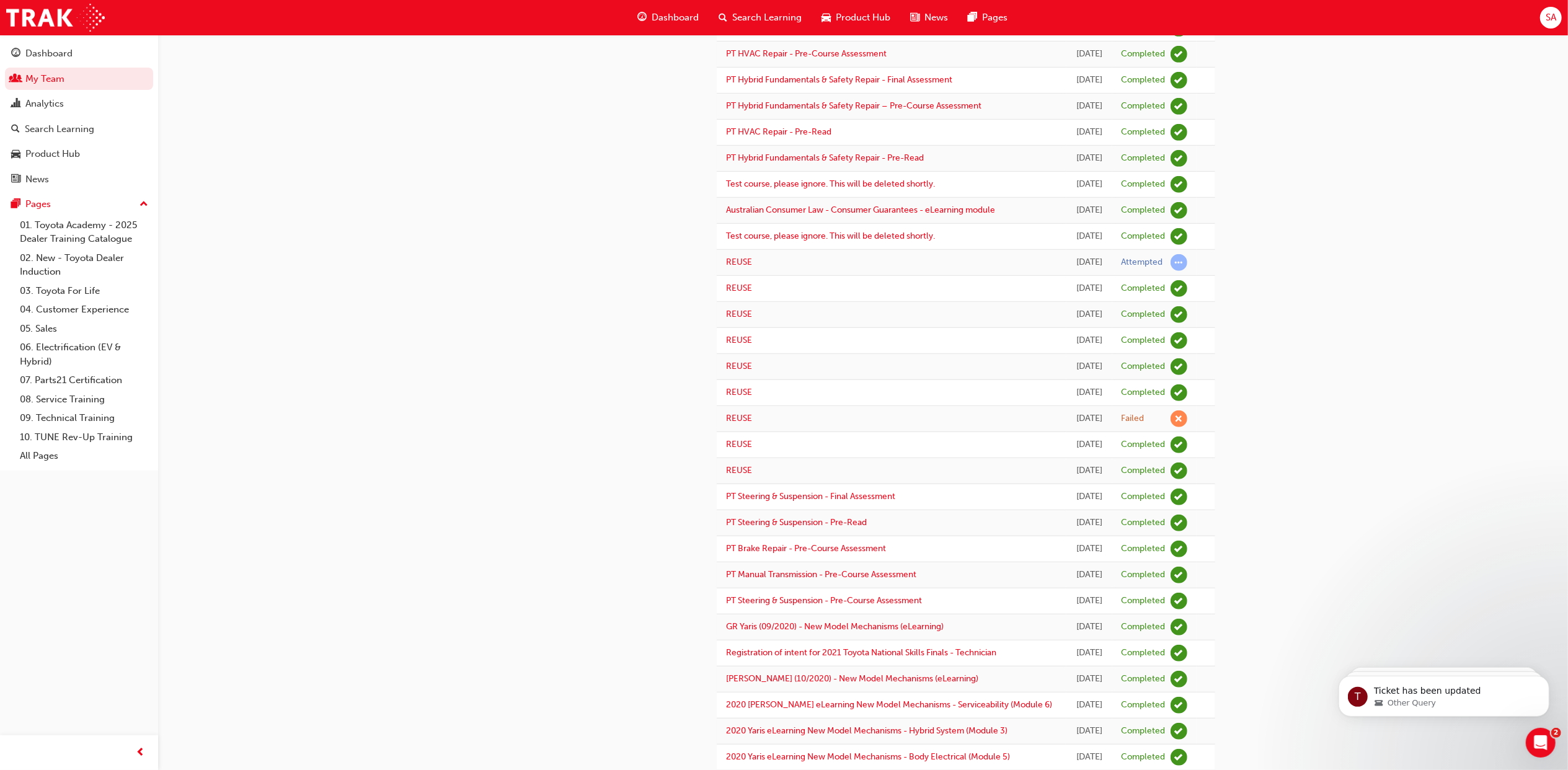
scroll to position [661, 0]
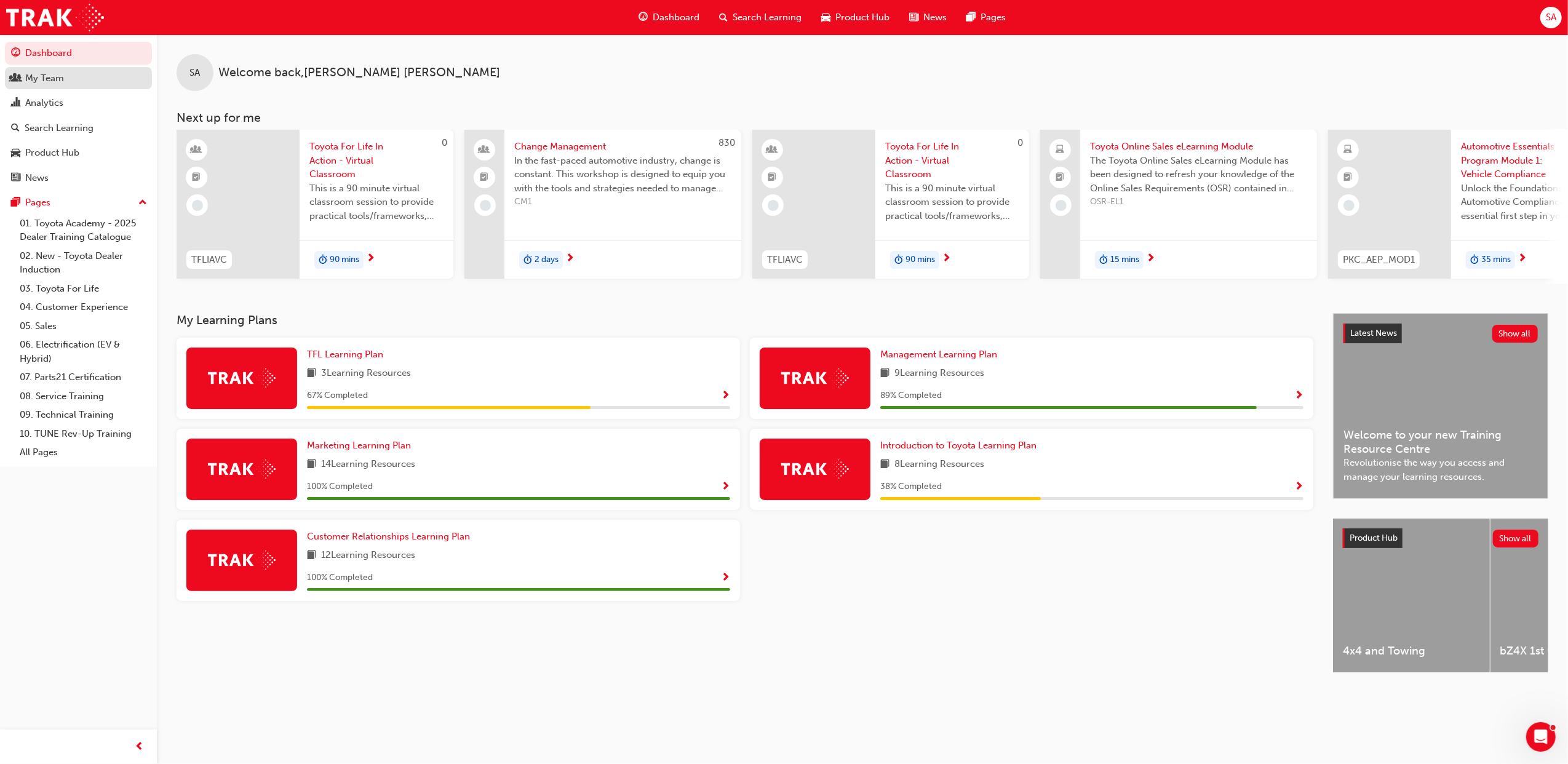
click at [70, 79] on div "My Team" at bounding box center [78, 78] width 135 height 15
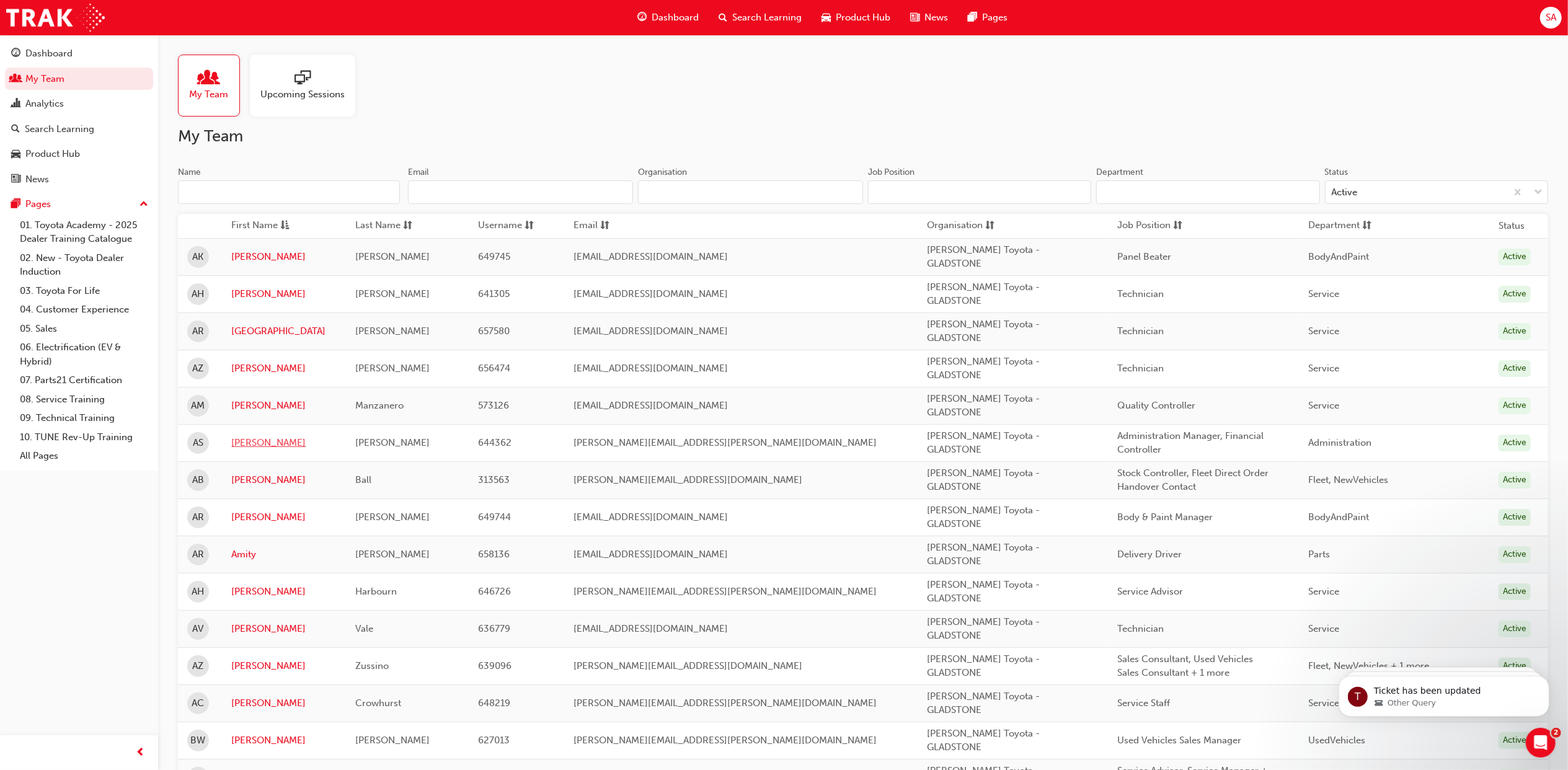
click at [251, 445] on link "Alyce" at bounding box center [284, 443] width 106 height 14
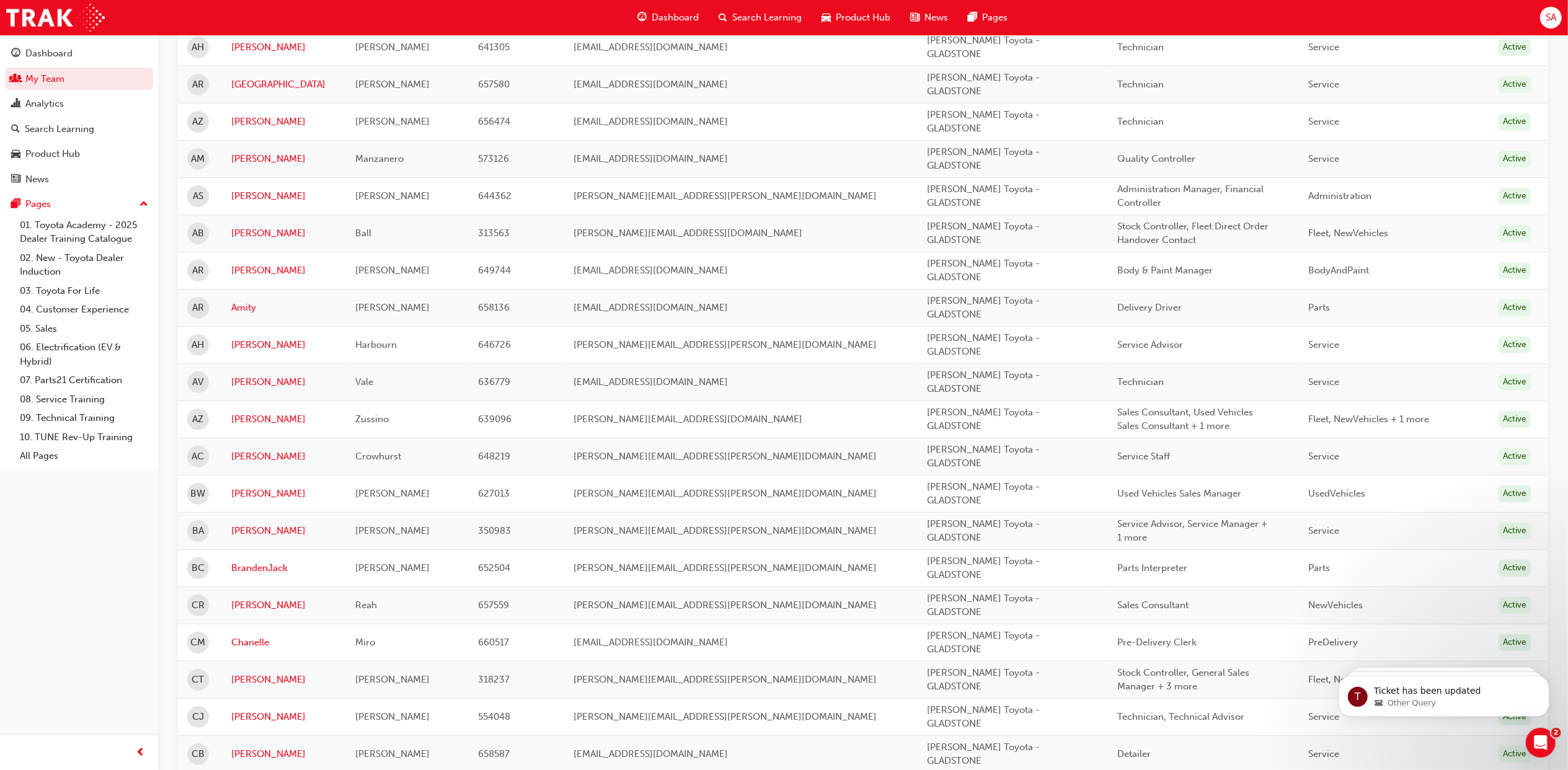
scroll to position [248, 0]
click at [240, 495] on link "Barry" at bounding box center [284, 492] width 106 height 14
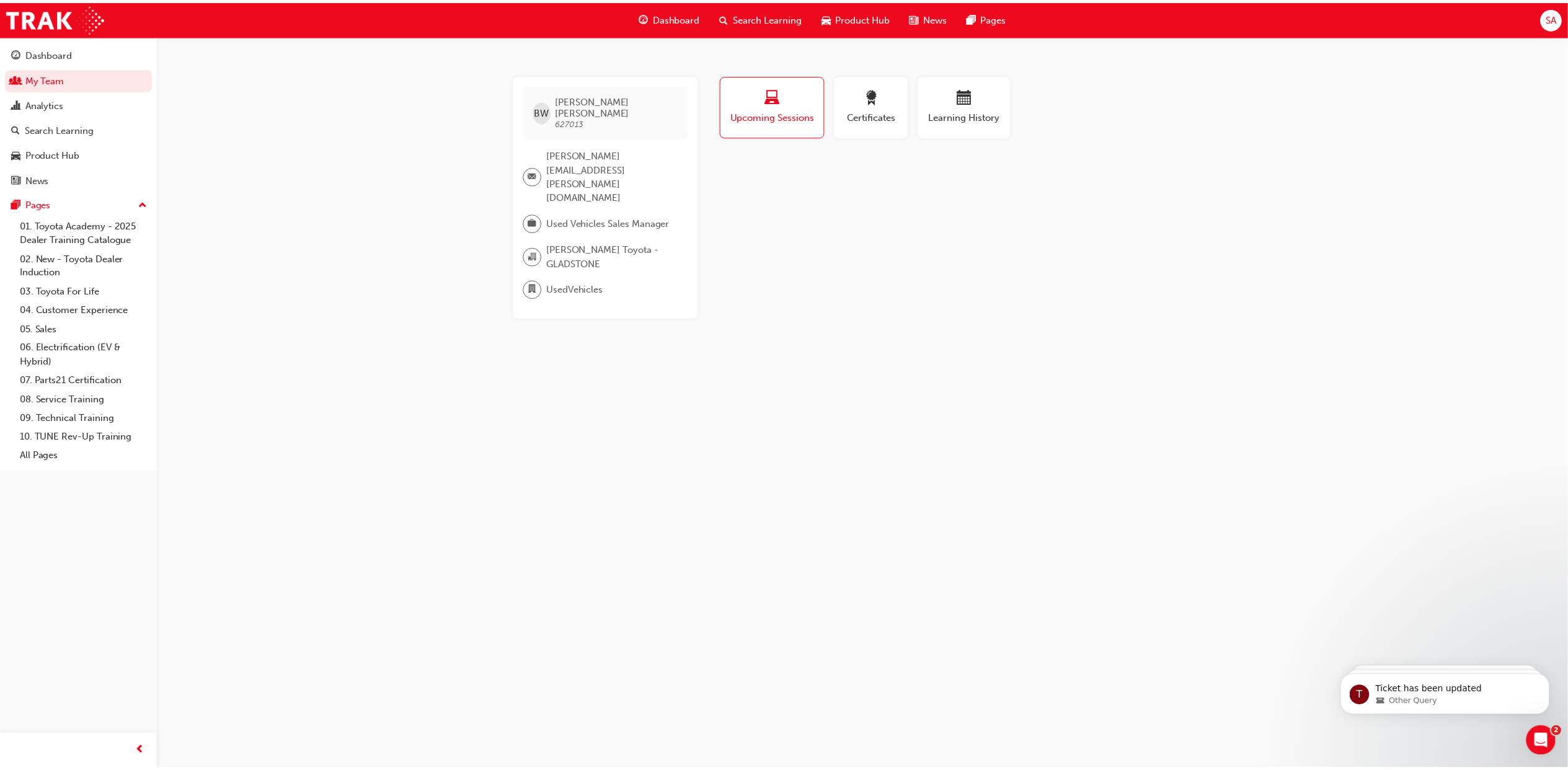
scroll to position [248, 0]
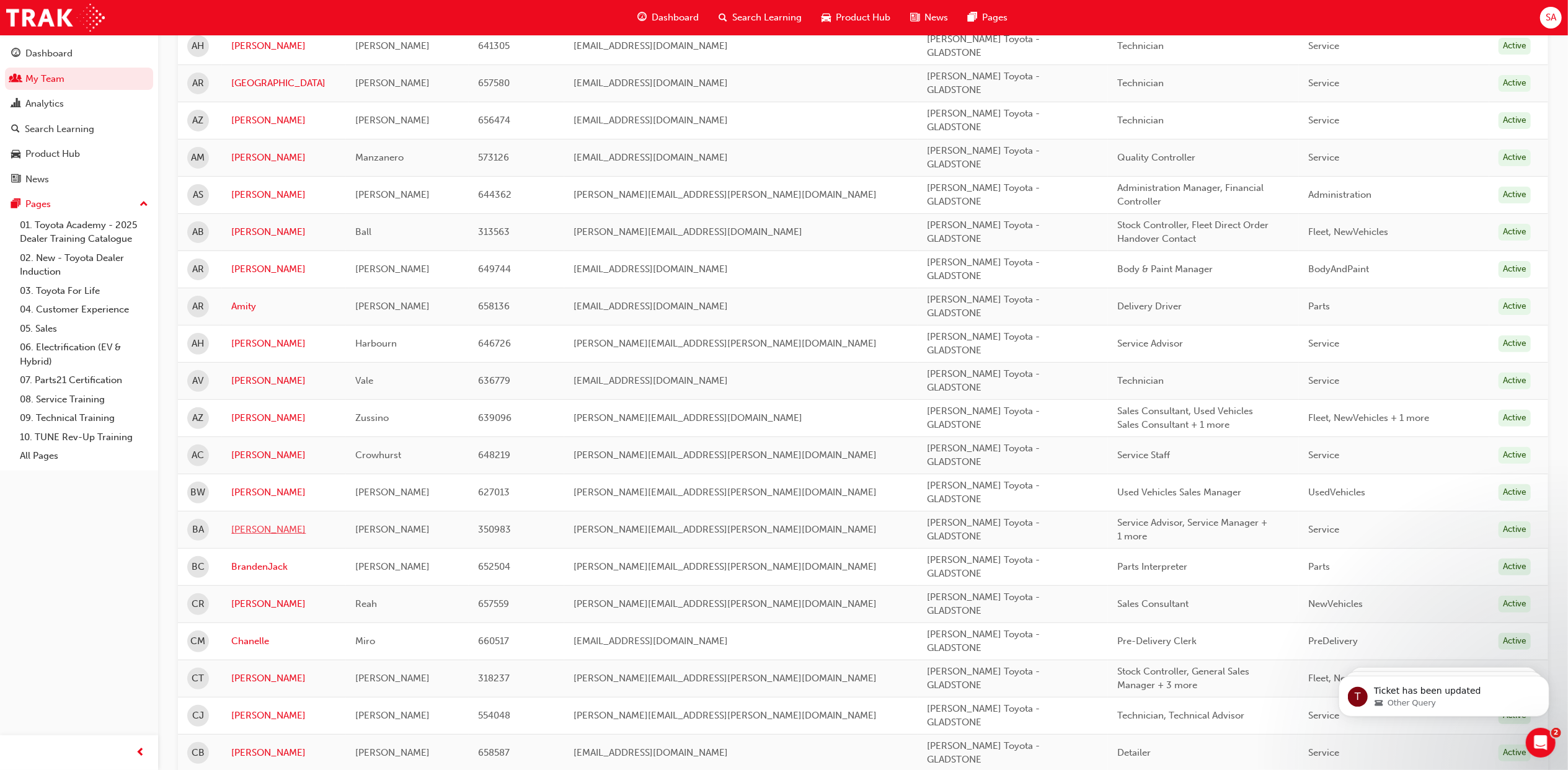
click at [246, 537] on link "Blake" at bounding box center [284, 529] width 106 height 14
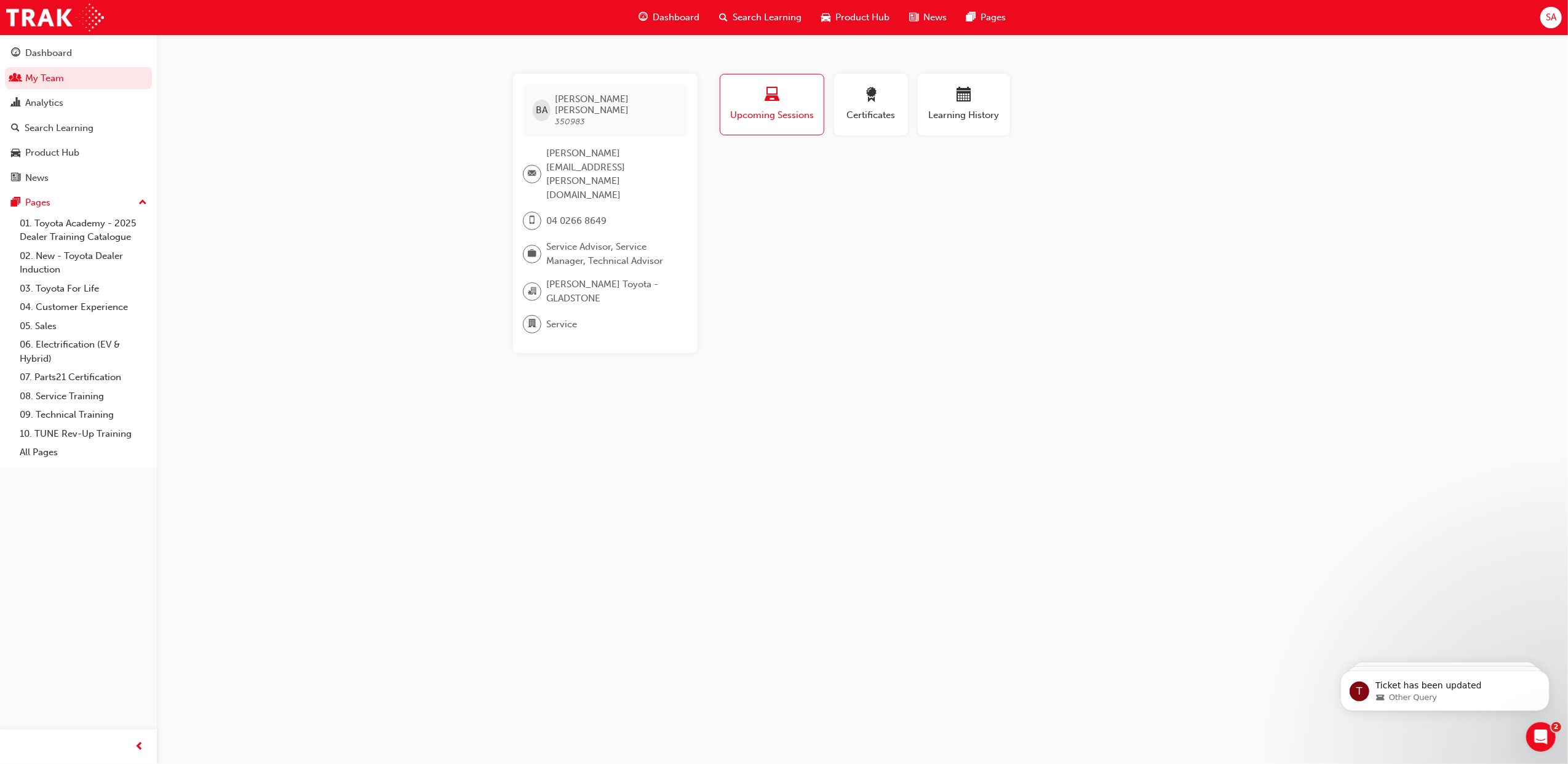
click at [752, 107] on div "Upcoming Sessions" at bounding box center [772, 105] width 85 height 35
click at [950, 101] on div "button" at bounding box center [964, 97] width 74 height 19
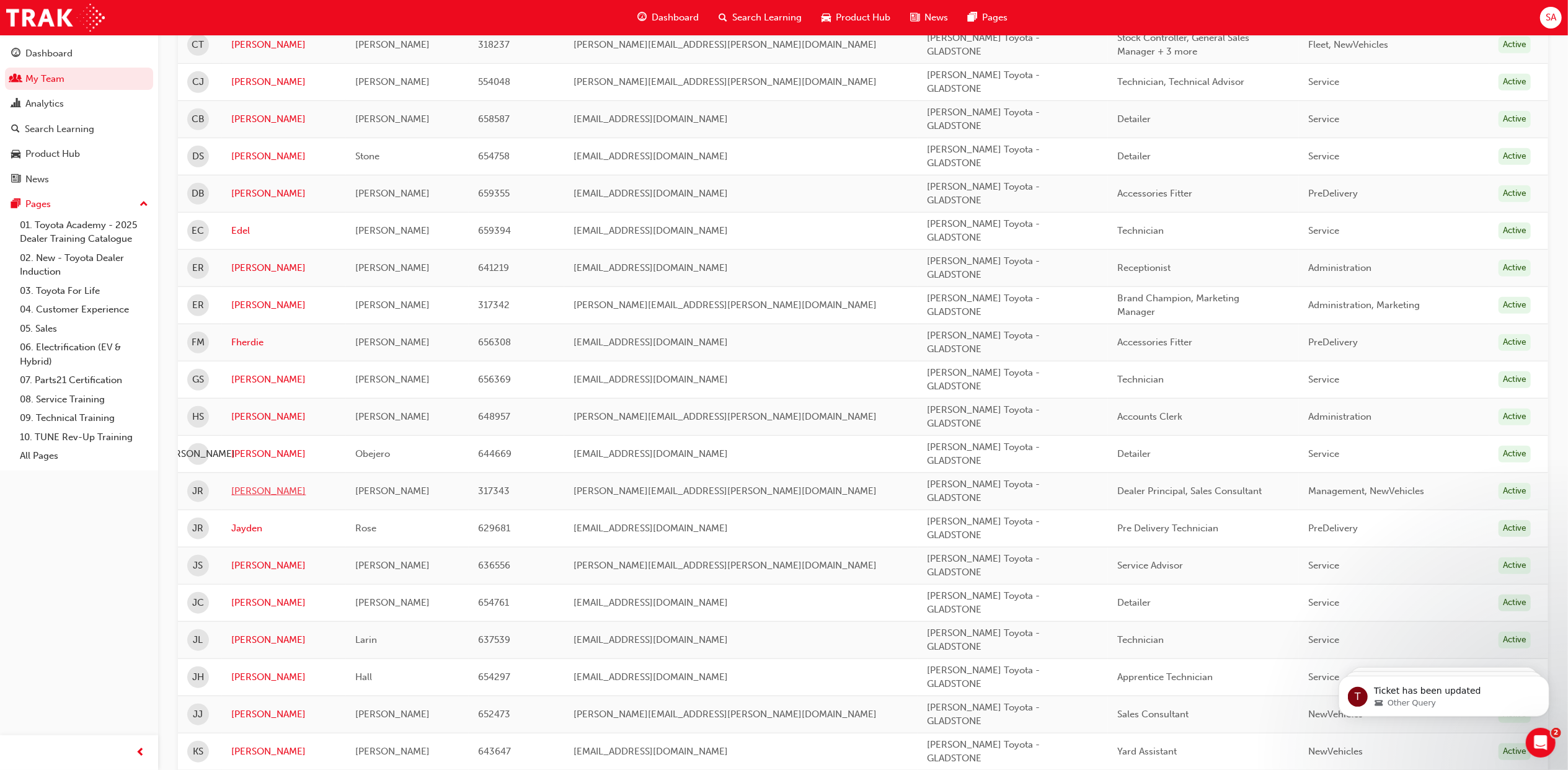
scroll to position [909, 0]
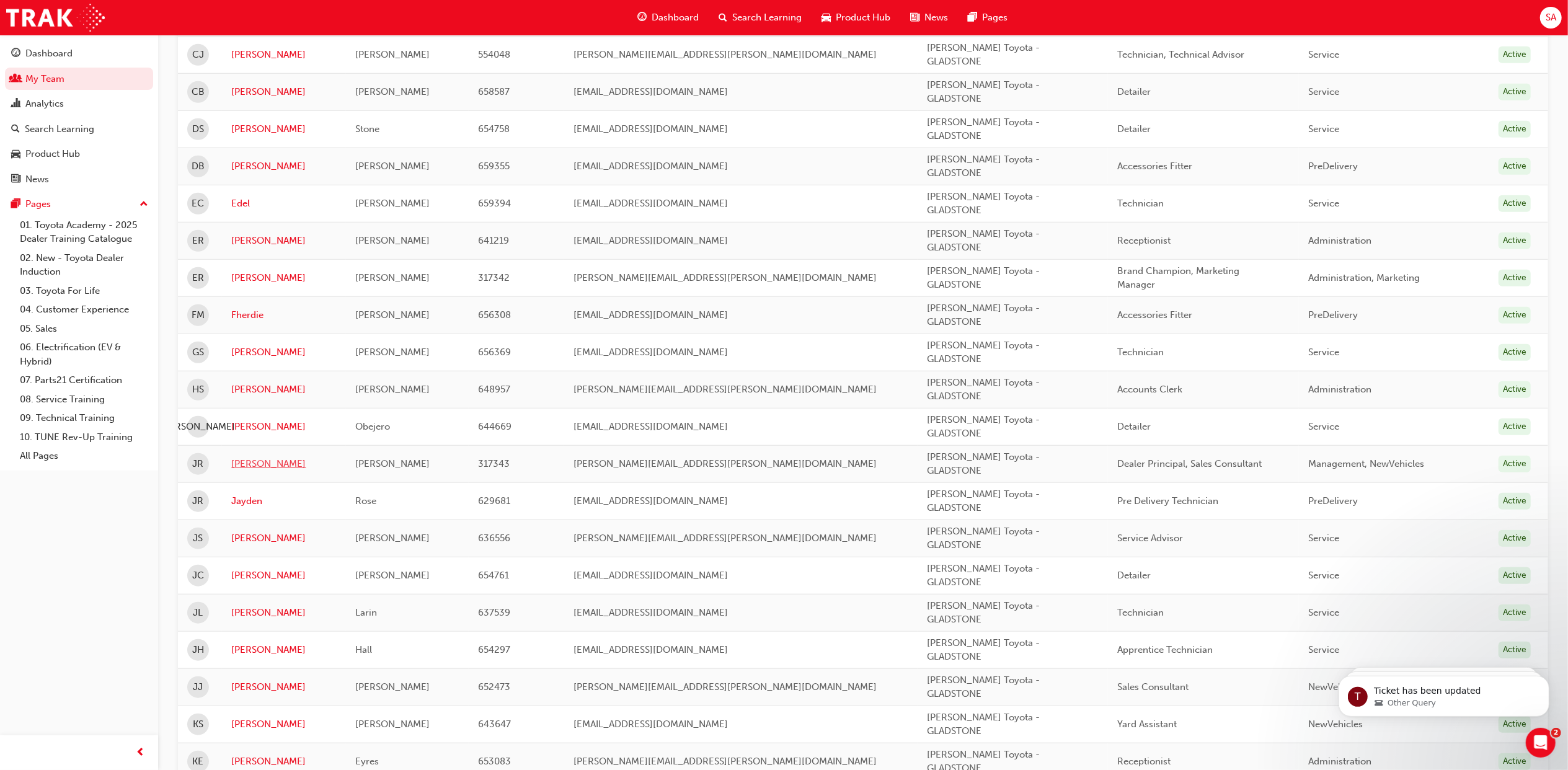
click at [248, 471] on link "James" at bounding box center [284, 463] width 106 height 14
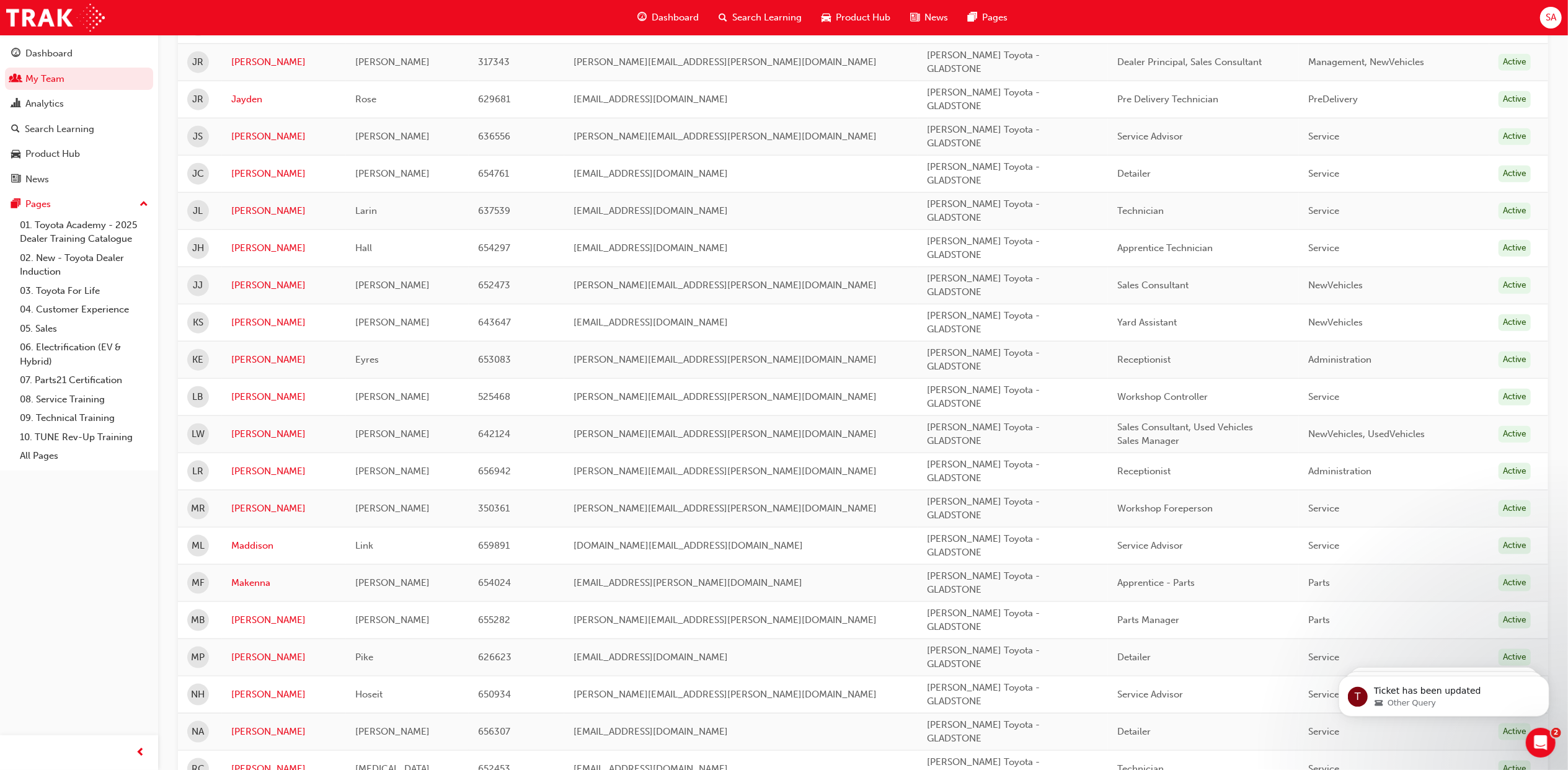
scroll to position [1322, 0]
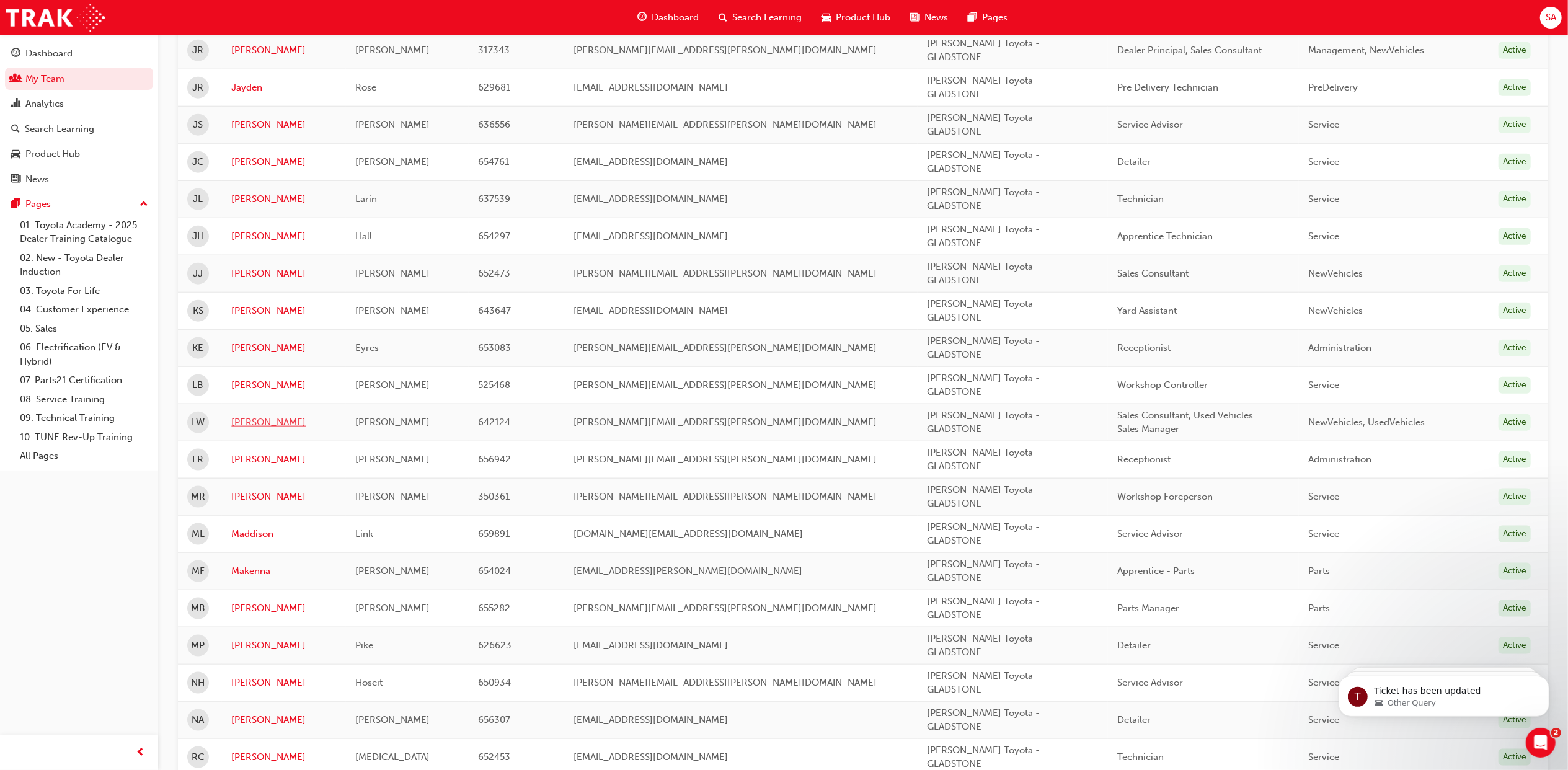
click at [240, 428] on link "Lee" at bounding box center [284, 422] width 106 height 14
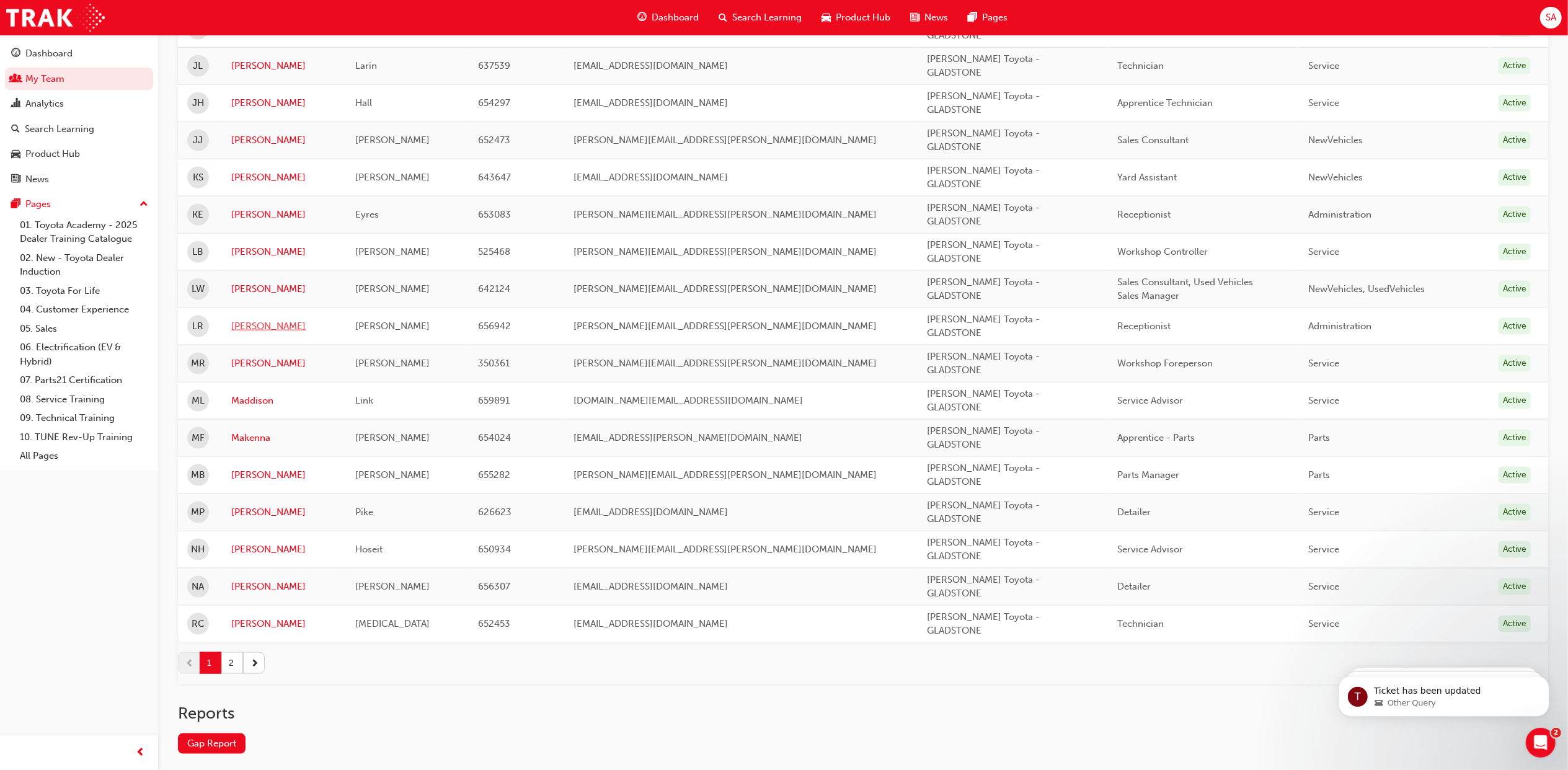
scroll to position [1488, 0]
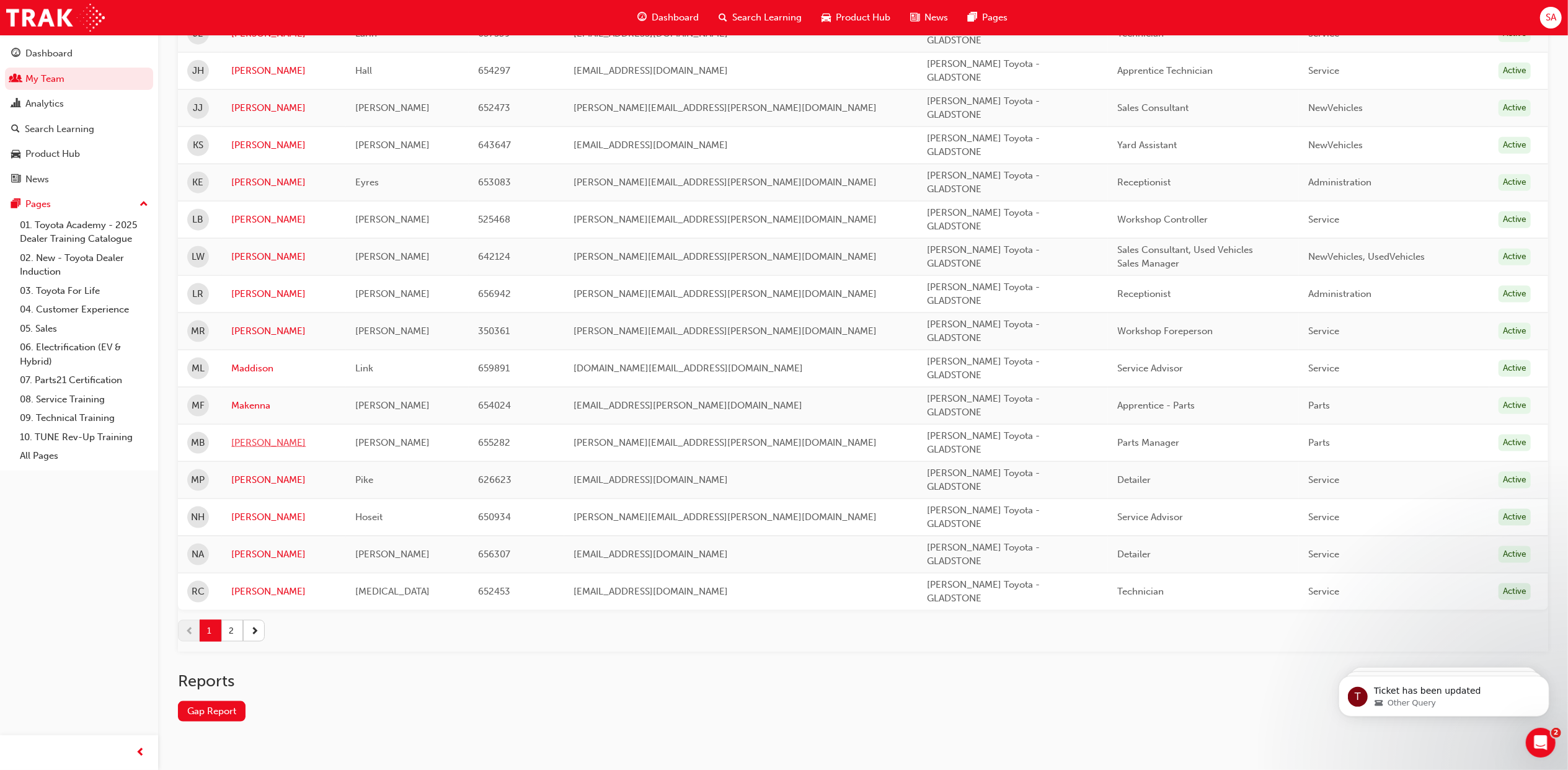
click at [250, 449] on link "Mason" at bounding box center [284, 443] width 106 height 14
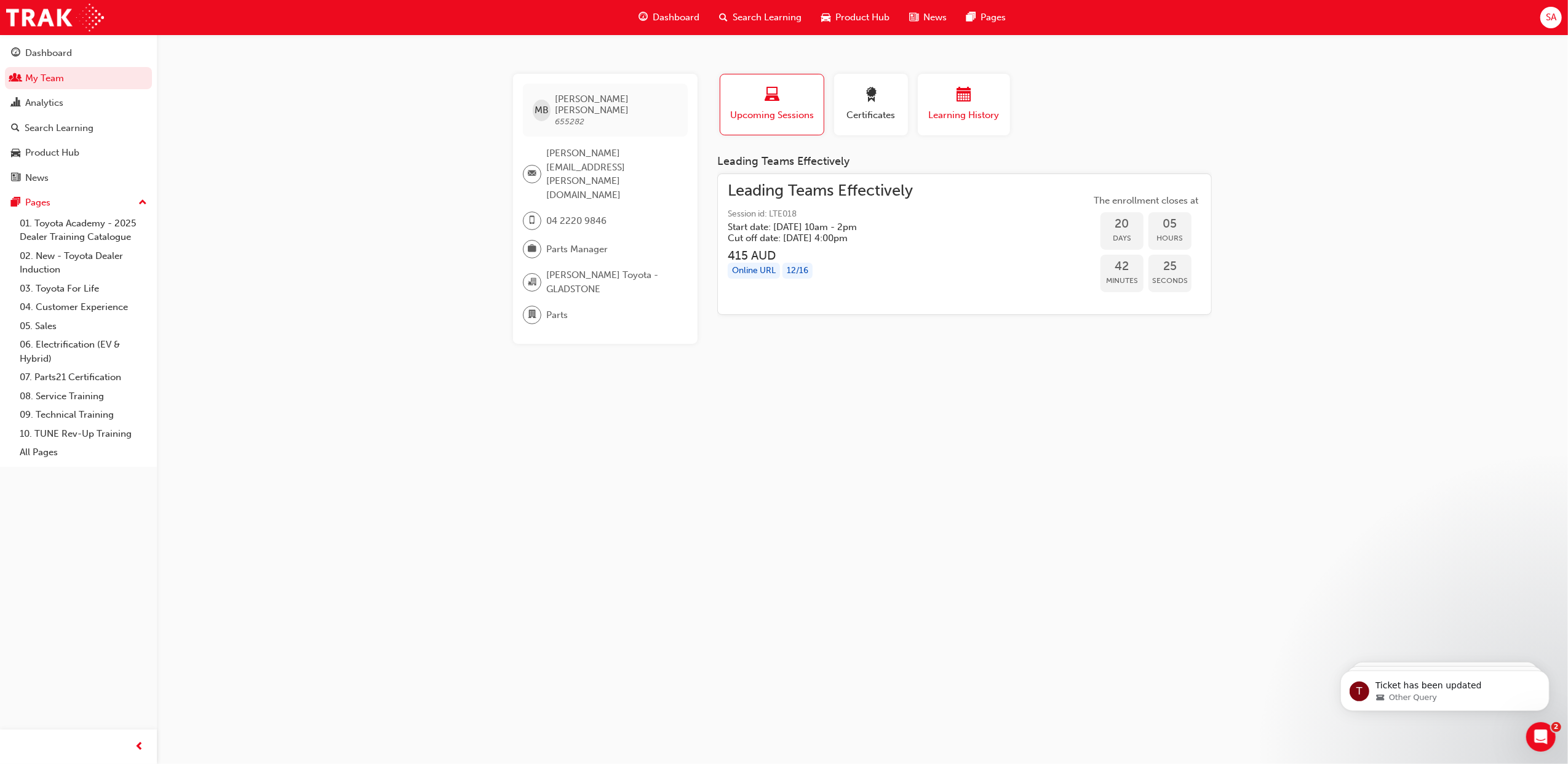
click at [936, 99] on div "button" at bounding box center [964, 97] width 74 height 19
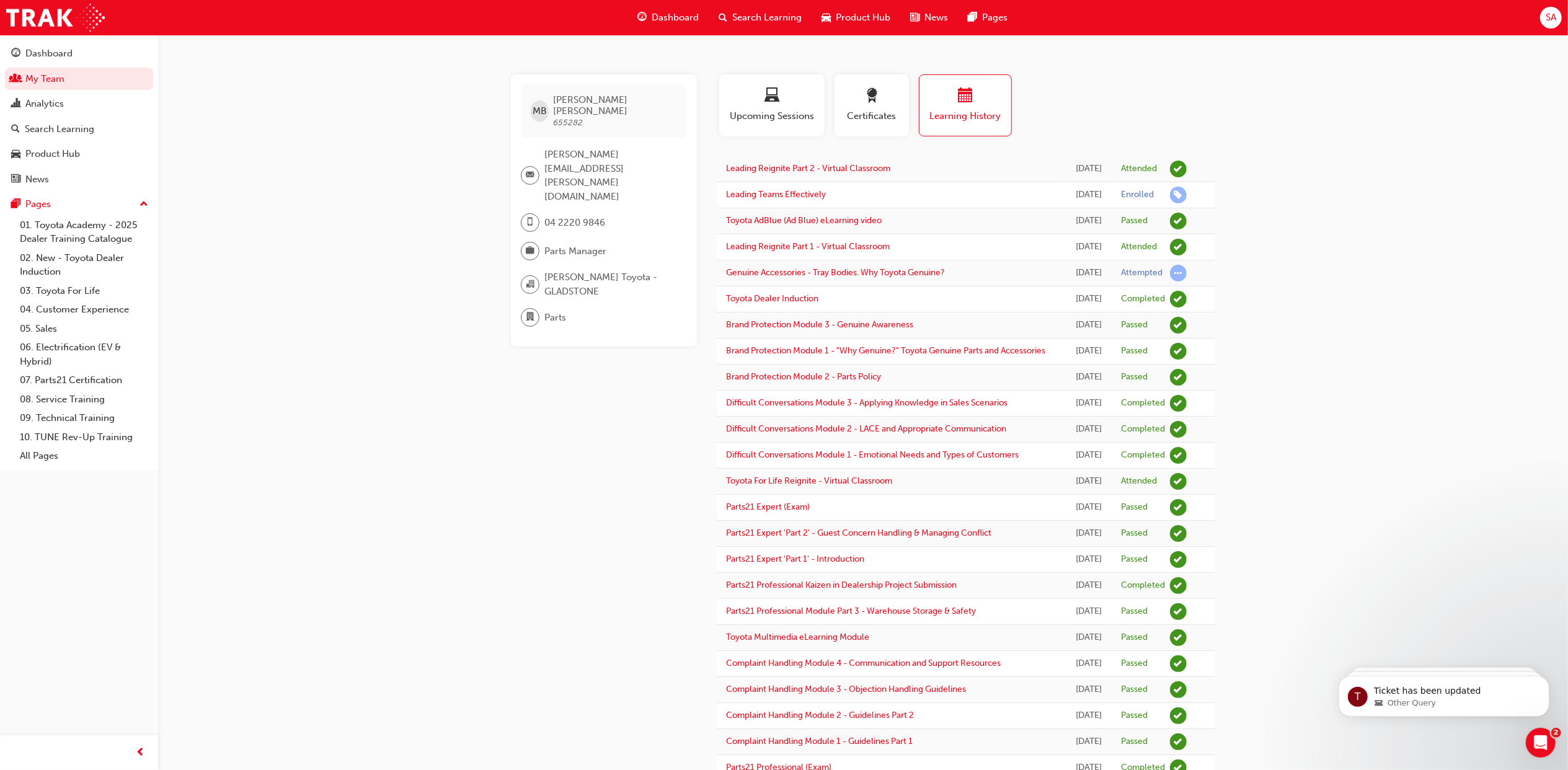
scroll to position [1488, 0]
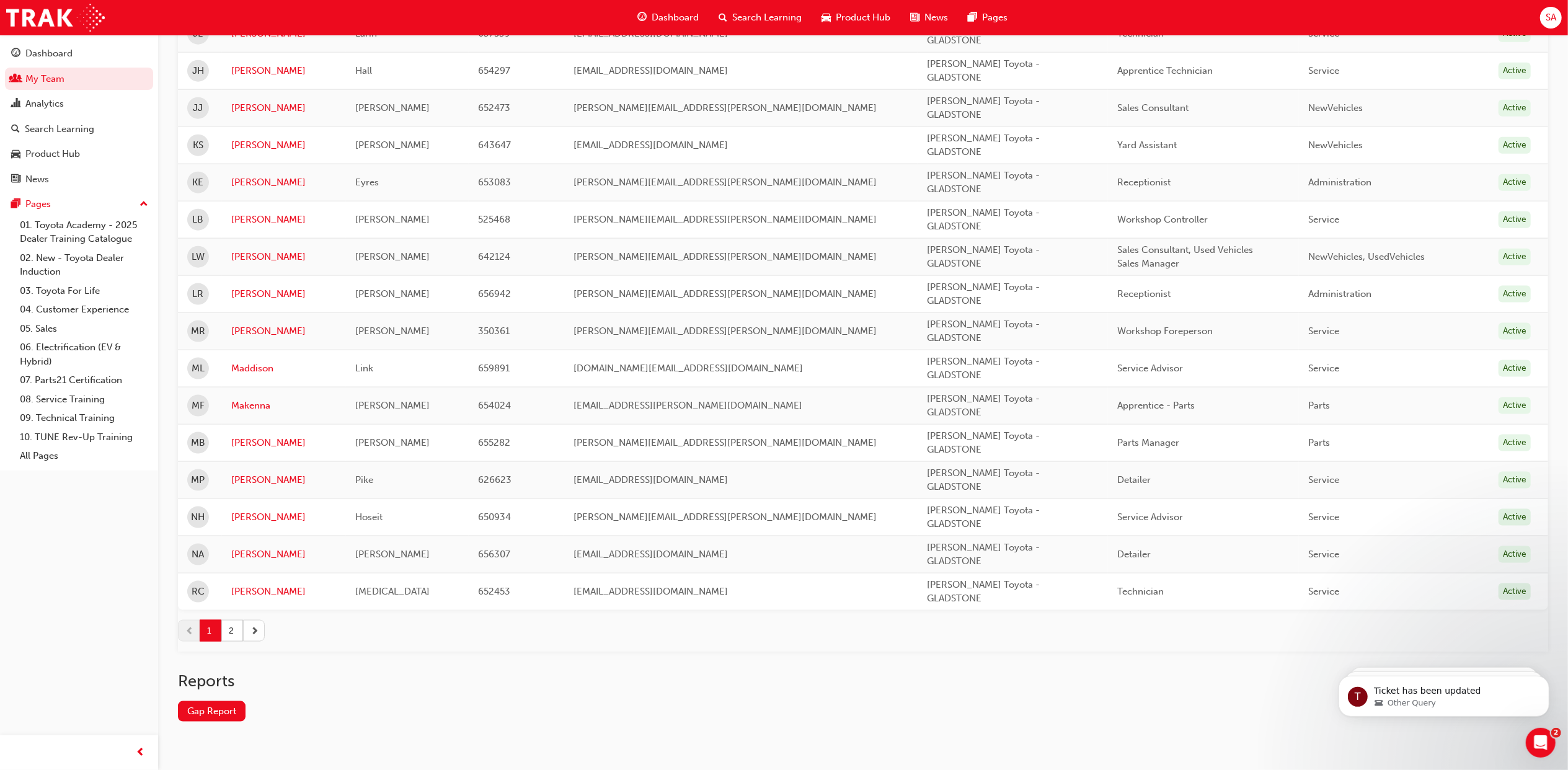
click at [253, 637] on span "next-icon" at bounding box center [254, 631] width 9 height 13
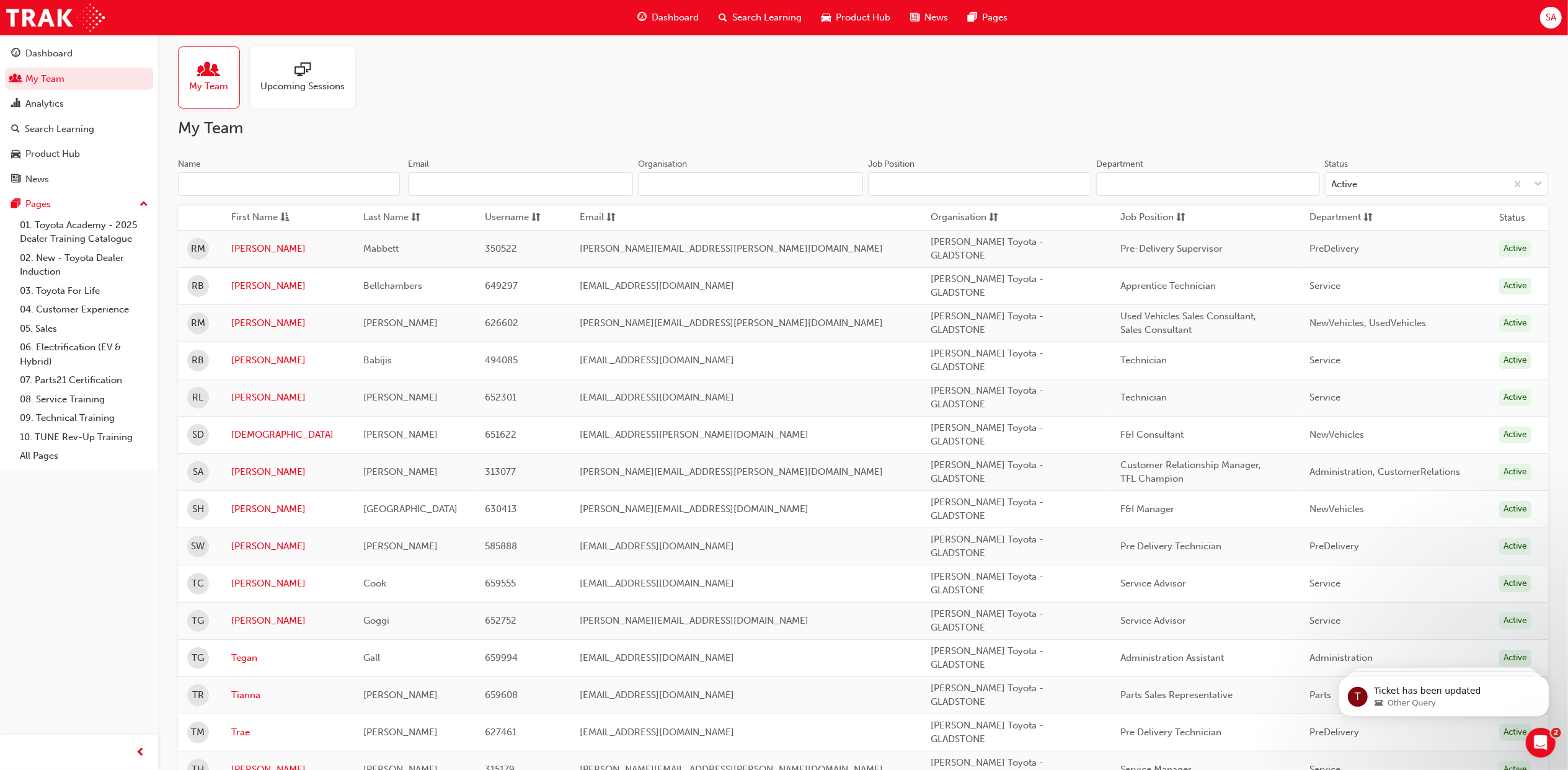
scroll to position [0, 0]
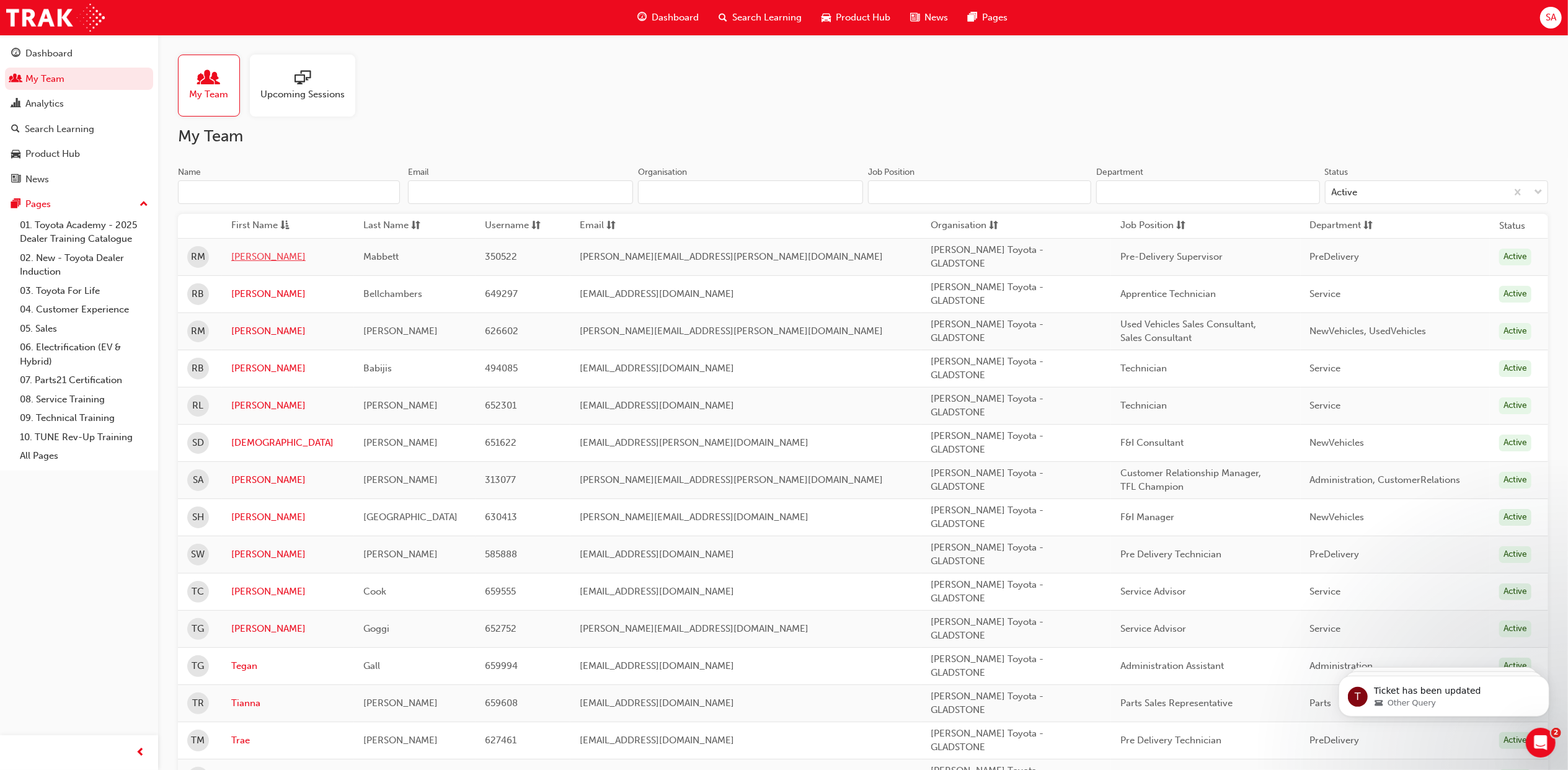
click at [261, 256] on link "Raymond" at bounding box center [288, 256] width 114 height 14
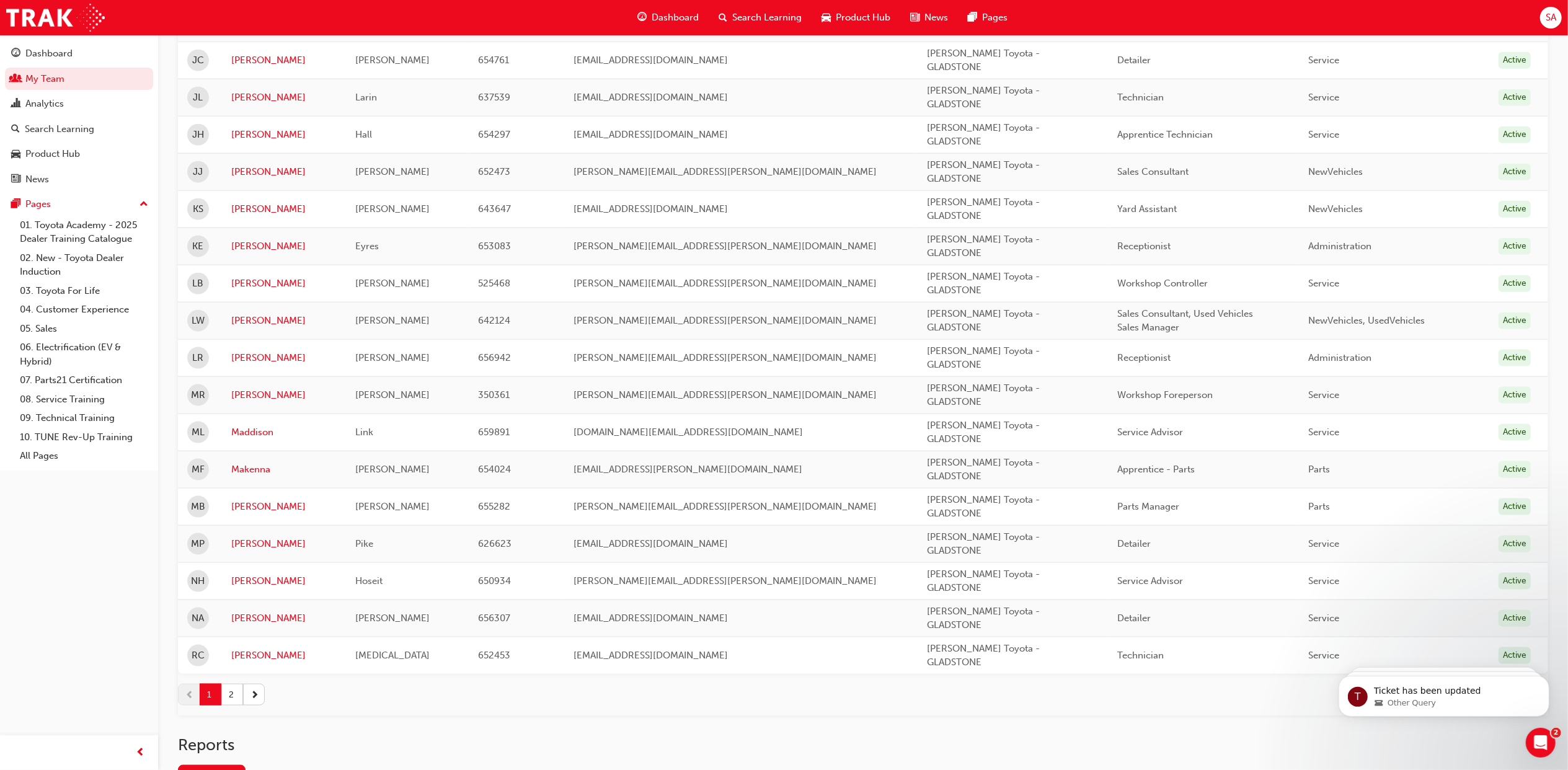
scroll to position [1520, 0]
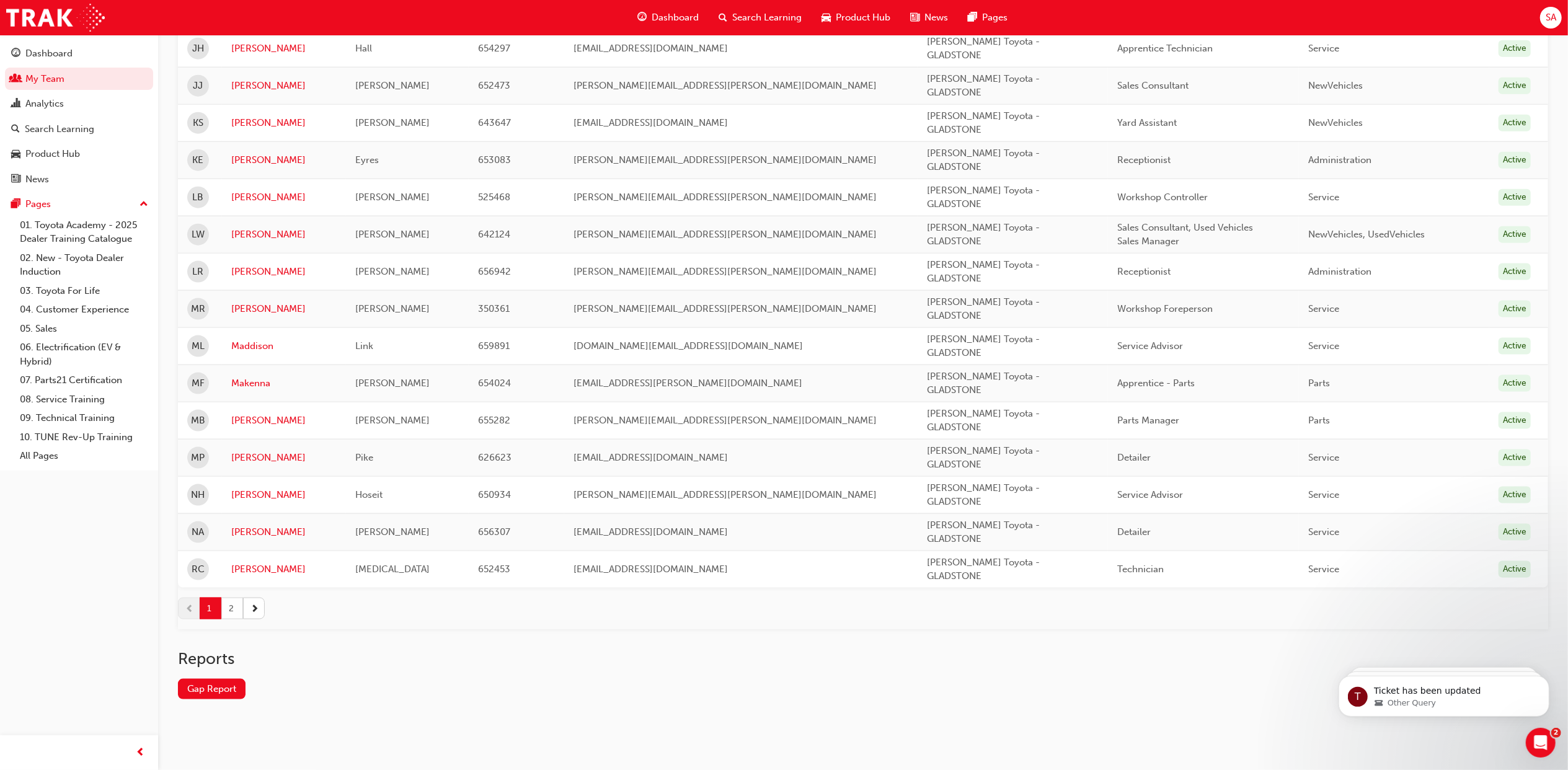
click at [233, 605] on button "2" at bounding box center [232, 608] width 22 height 22
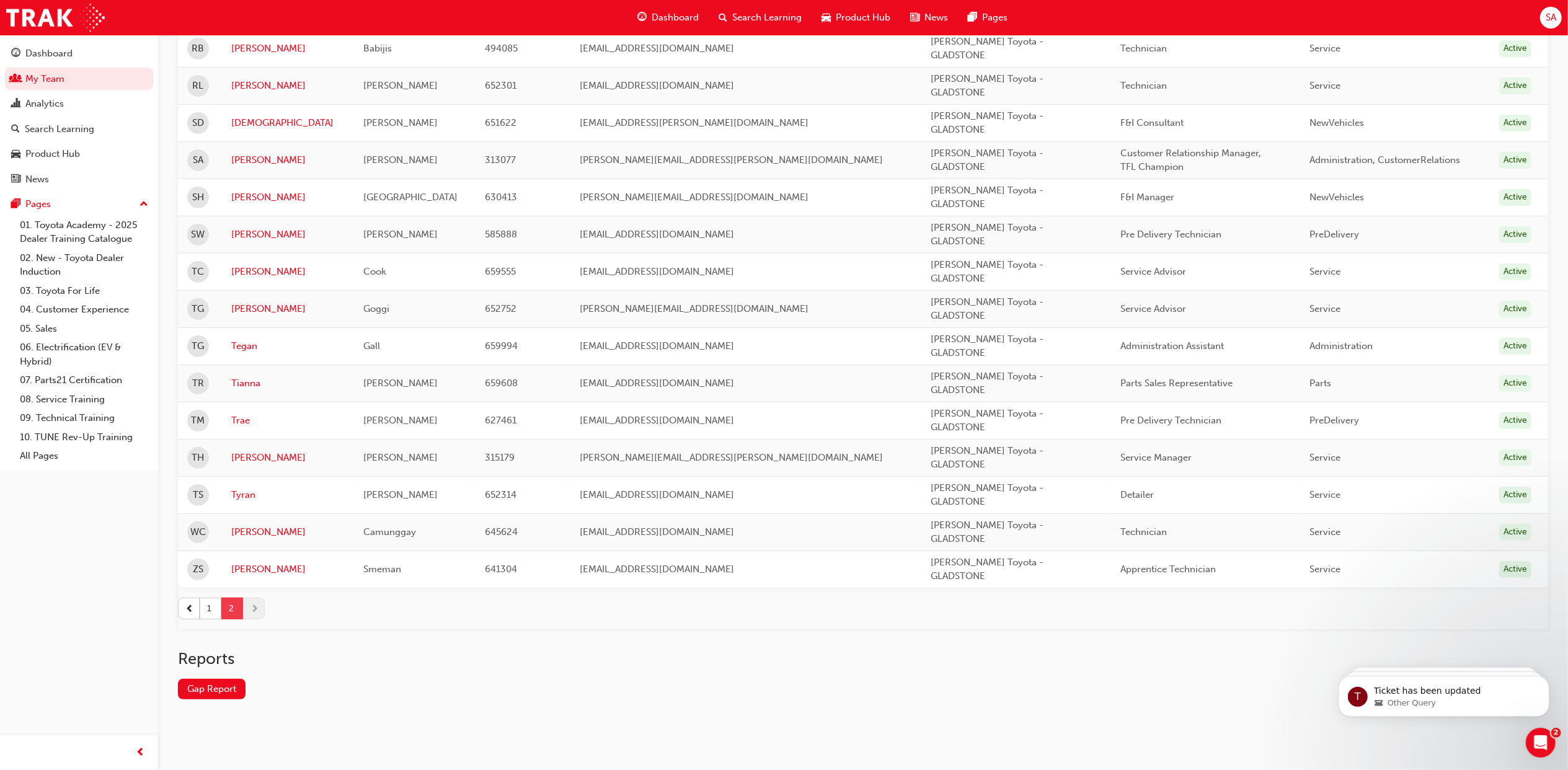
scroll to position [323, 0]
click at [265, 307] on link "Tammey" at bounding box center [288, 309] width 114 height 14
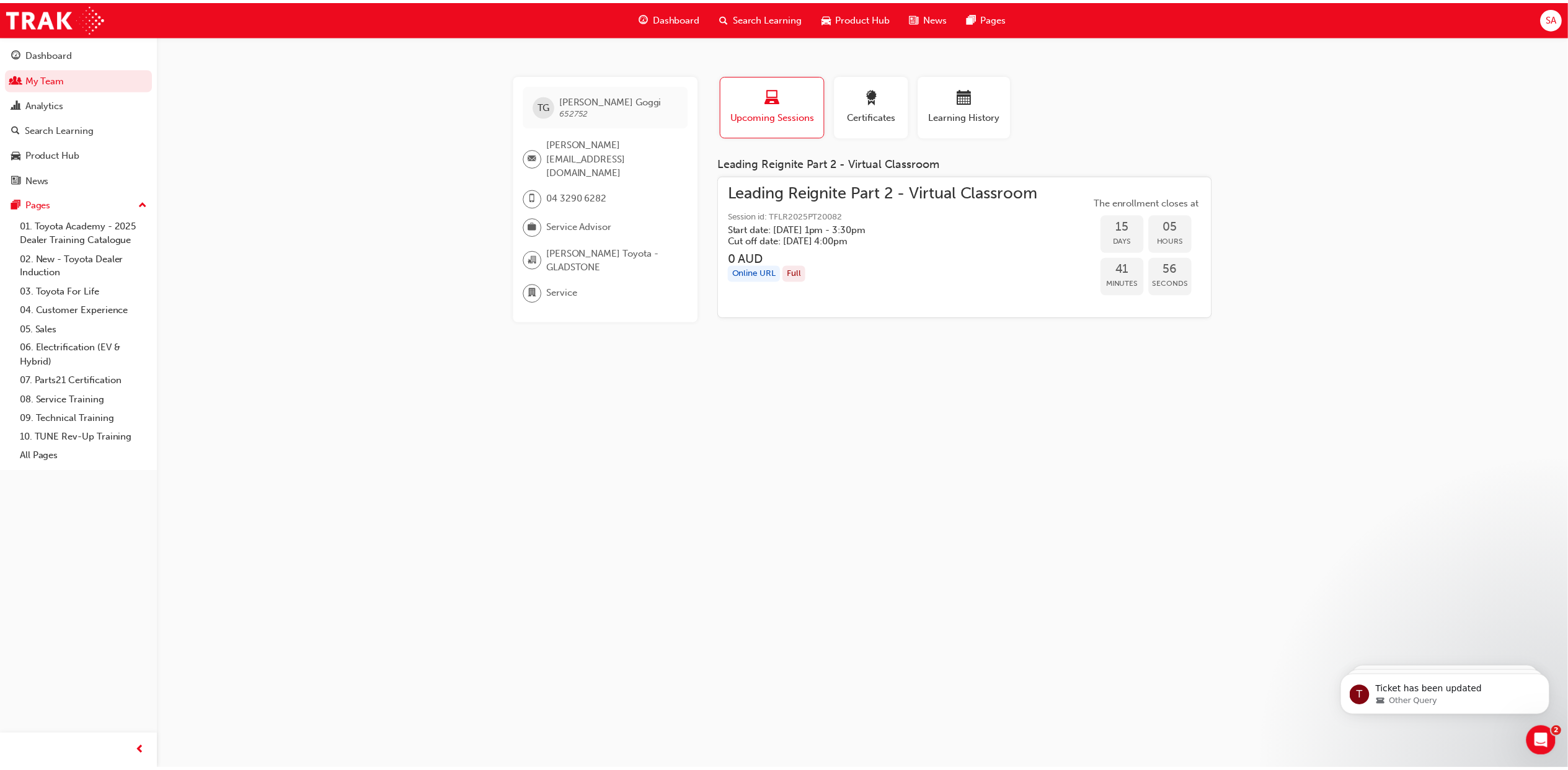
scroll to position [323, 0]
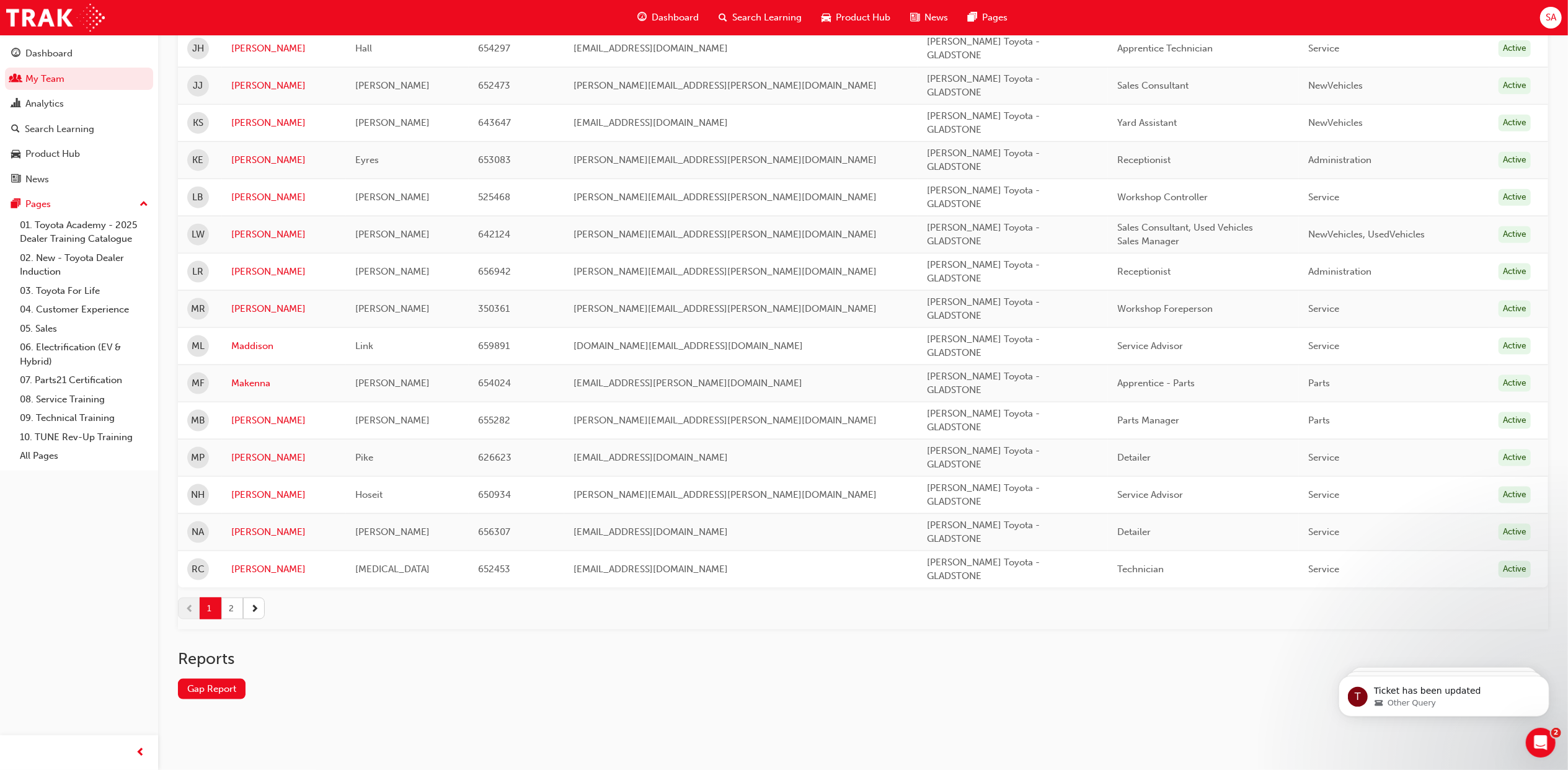
click at [227, 599] on button "2" at bounding box center [232, 608] width 22 height 22
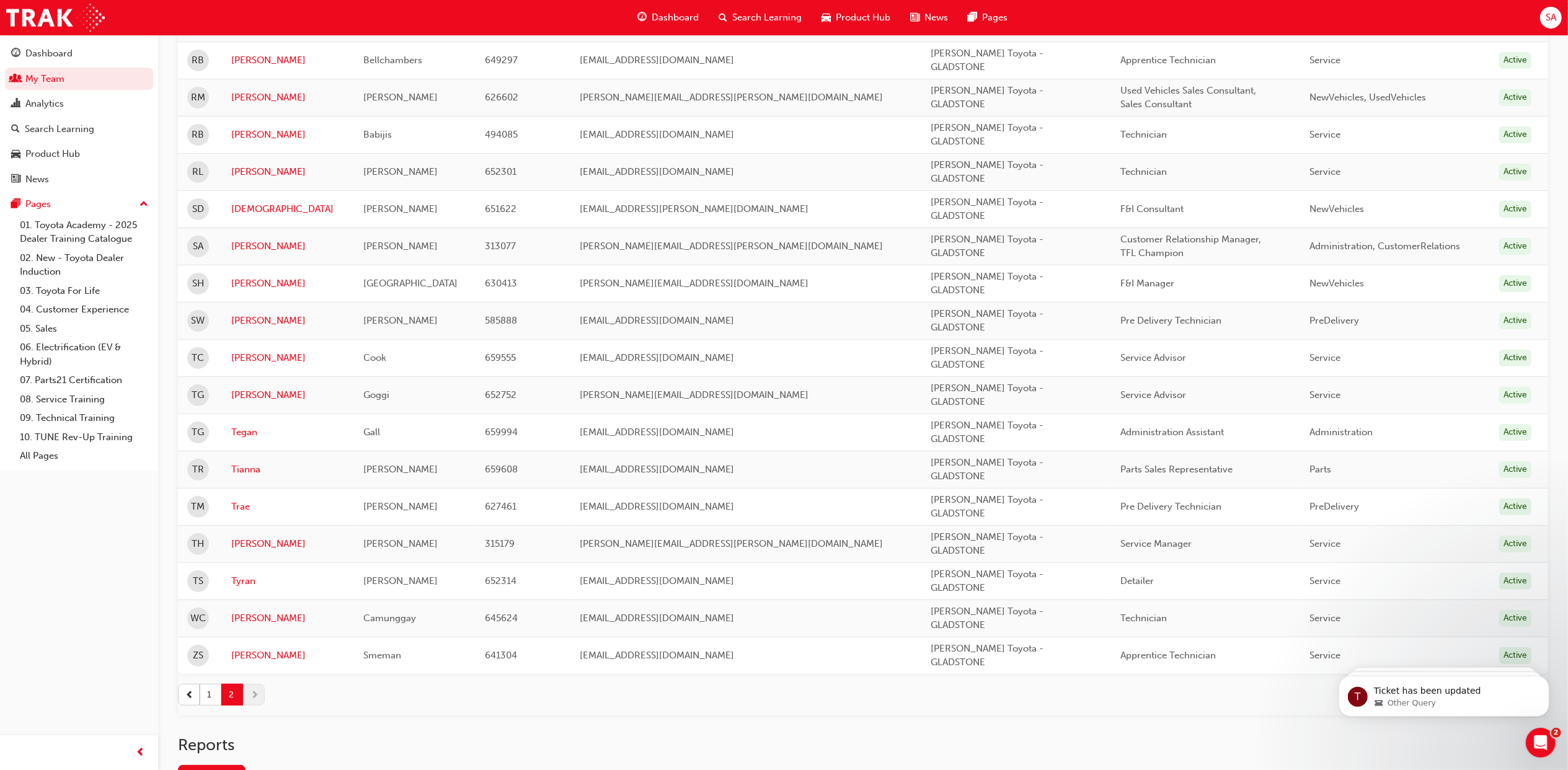
scroll to position [75, 0]
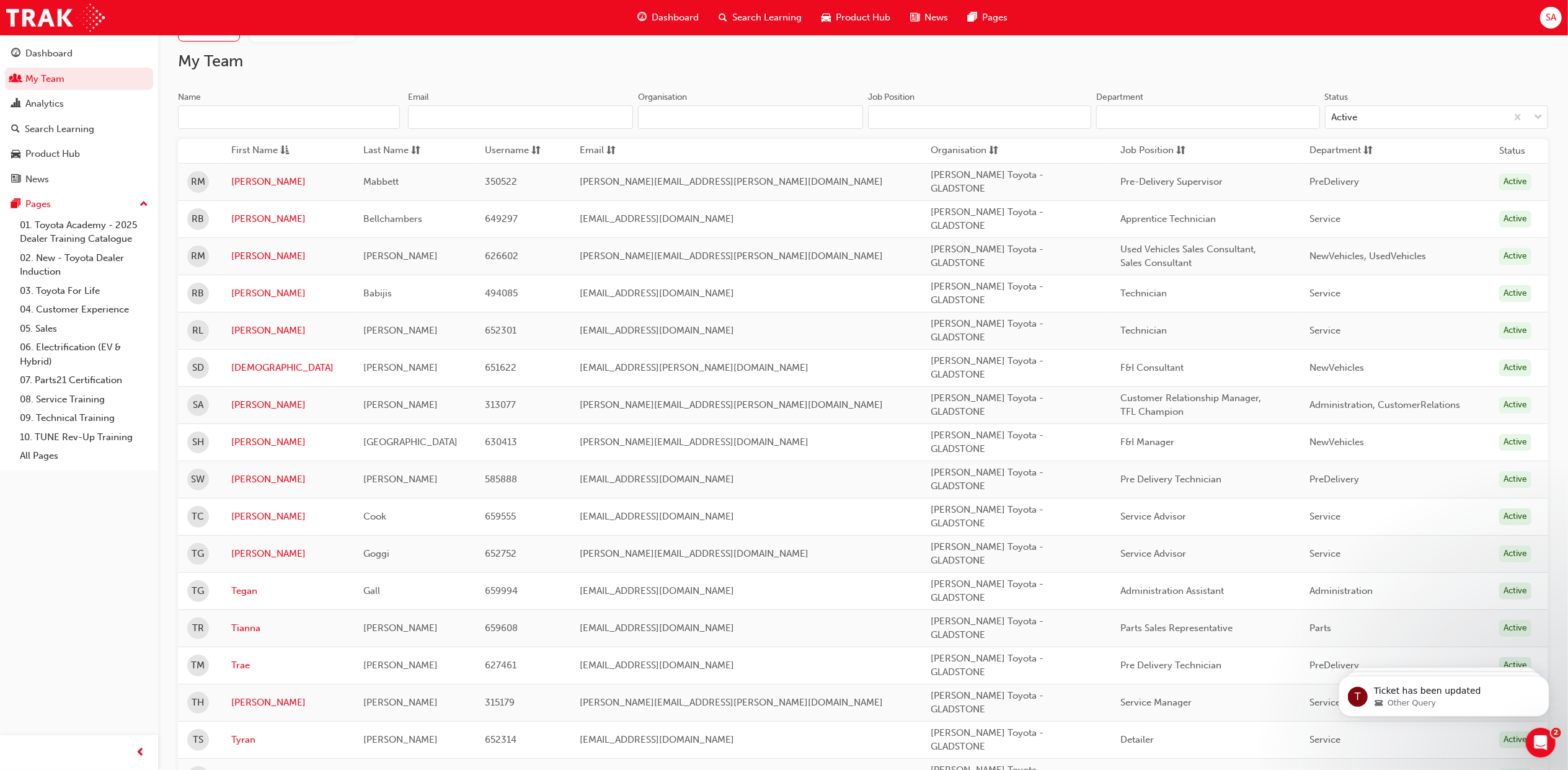
click at [784, 20] on span "Search Learning" at bounding box center [767, 18] width 70 height 14
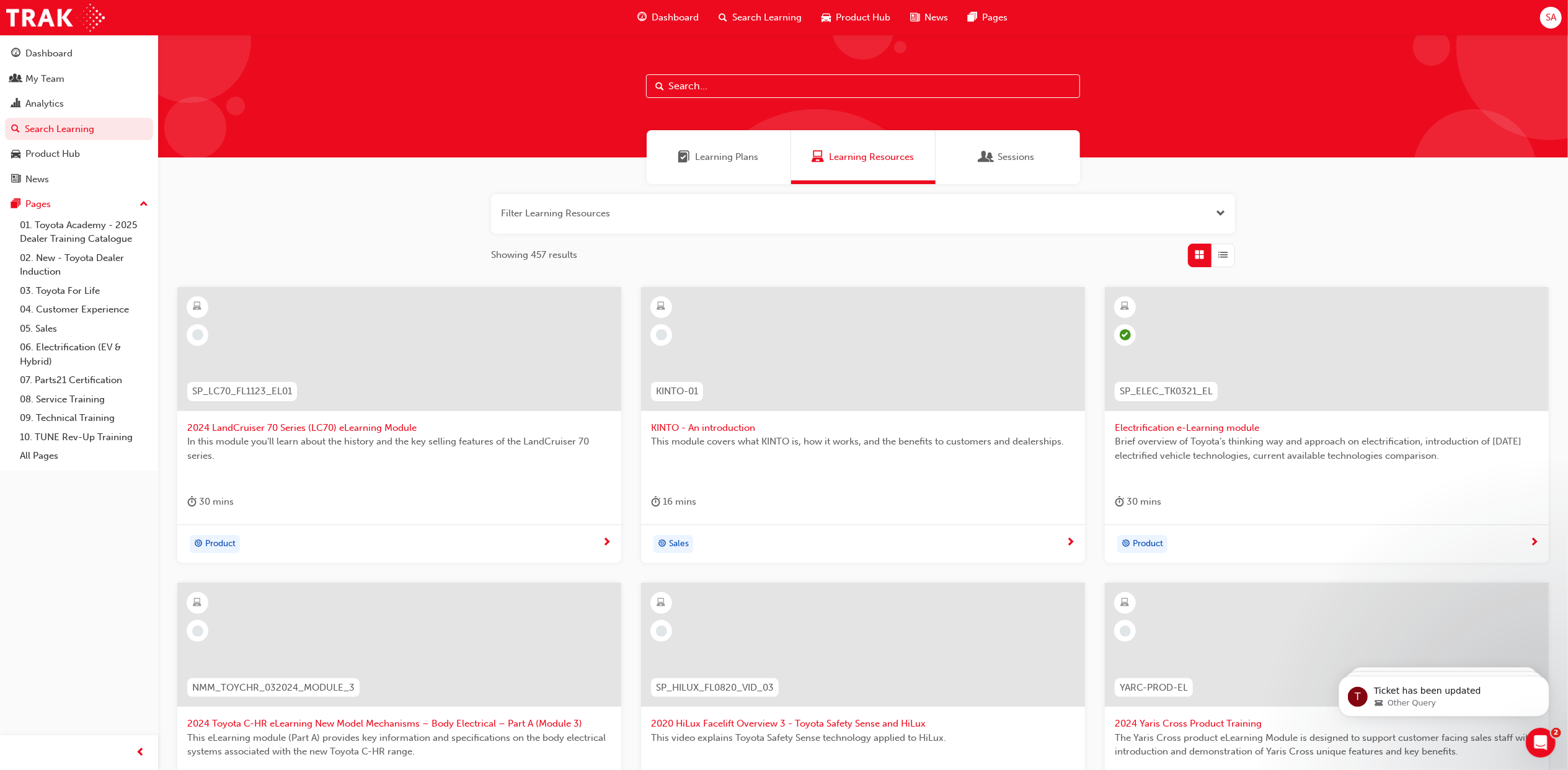
click at [760, 93] on input "text" at bounding box center [863, 86] width 434 height 24
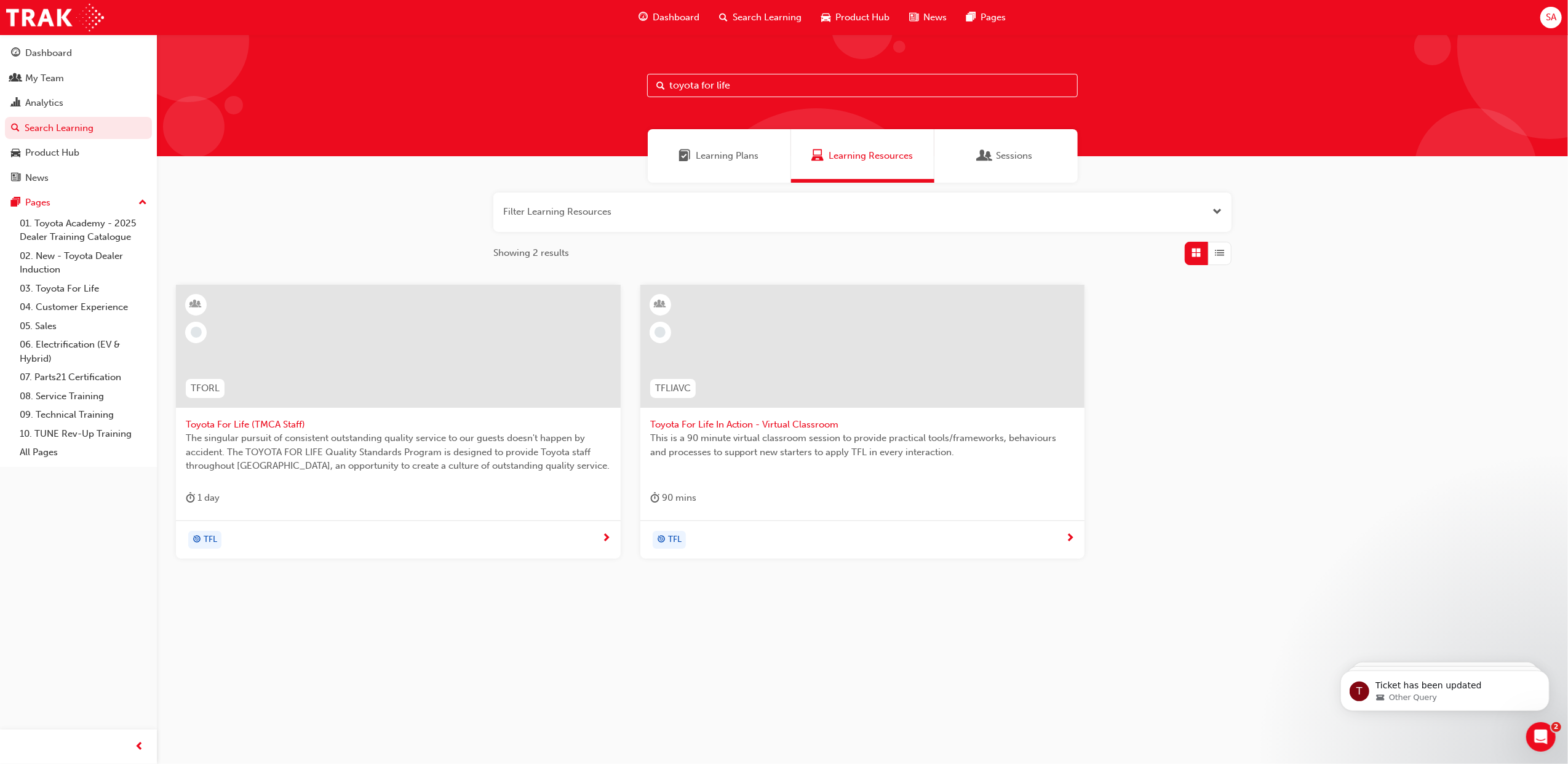
drag, startPoint x: 768, startPoint y: 85, endPoint x: 656, endPoint y: 89, distance: 112.1
click at [656, 90] on div "toyota for life" at bounding box center [862, 85] width 430 height 23
type input "reignite"
click at [451, 387] on div at bounding box center [398, 346] width 445 height 123
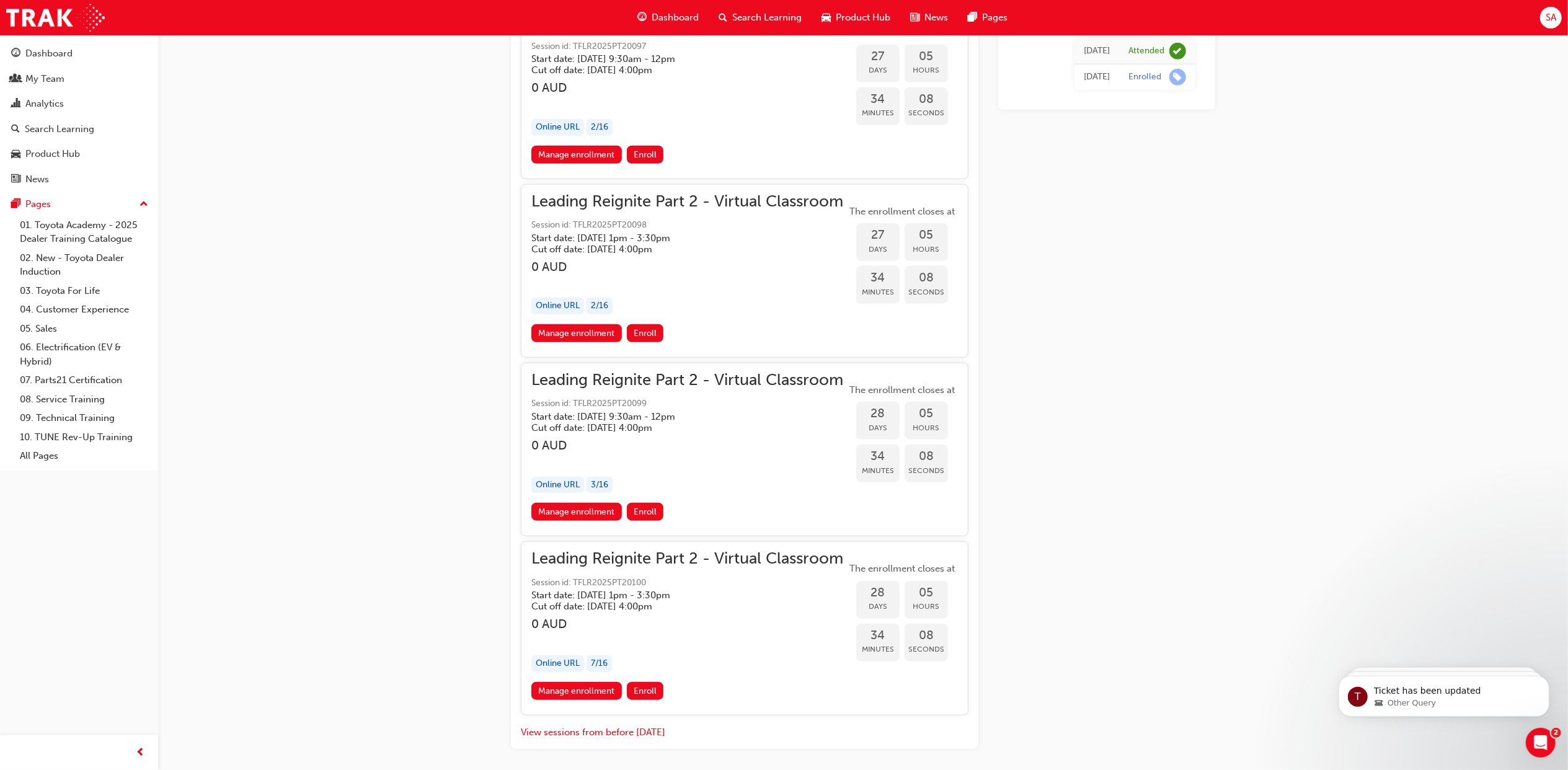
scroll to position [5669, 0]
